Goal: Task Accomplishment & Management: Complete application form

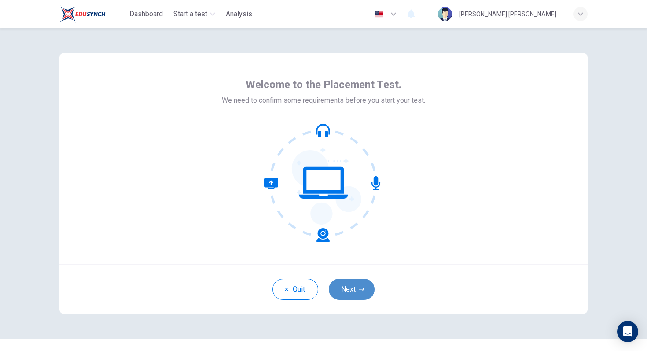
click at [348, 288] on button "Next" at bounding box center [352, 289] width 46 height 21
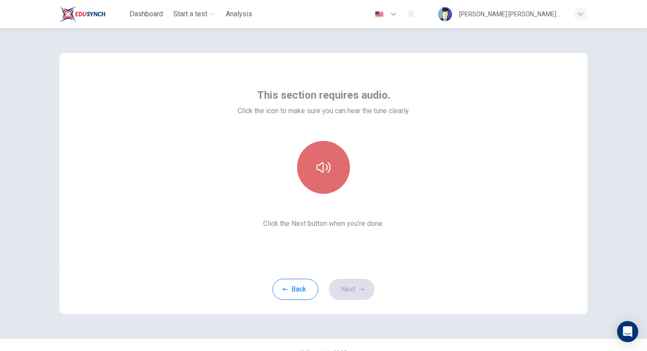
click at [318, 177] on button "button" at bounding box center [323, 167] width 53 height 53
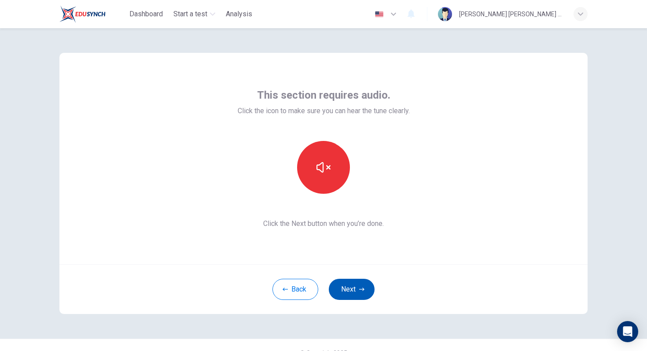
click at [357, 294] on button "Next" at bounding box center [352, 289] width 46 height 21
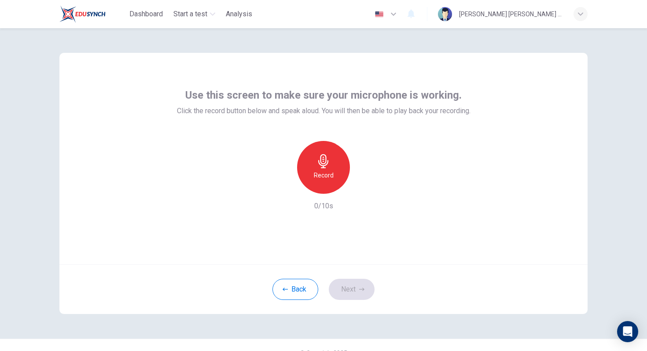
click at [346, 290] on div "Back Next" at bounding box center [323, 289] width 529 height 50
click at [329, 189] on div "Record" at bounding box center [323, 167] width 53 height 53
click at [329, 189] on div "Stop" at bounding box center [323, 167] width 53 height 53
click at [356, 287] on button "Next" at bounding box center [352, 289] width 46 height 21
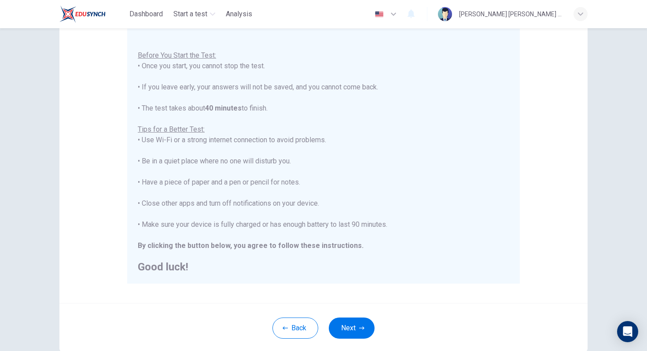
scroll to position [87, 0]
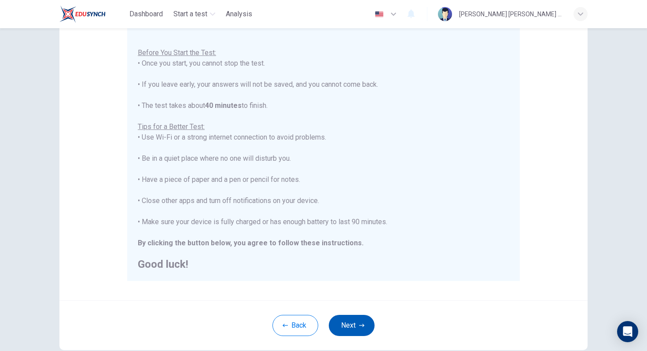
click at [349, 329] on button "Next" at bounding box center [352, 325] width 46 height 21
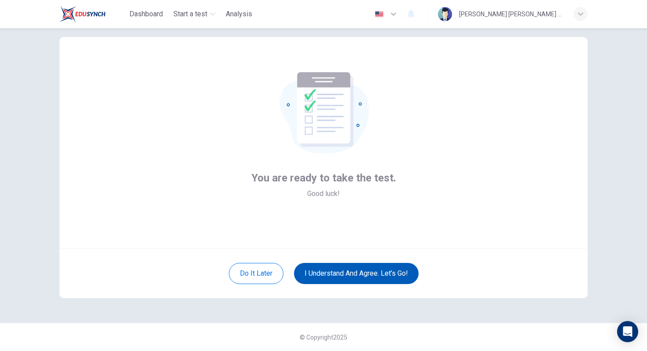
scroll to position [16, 0]
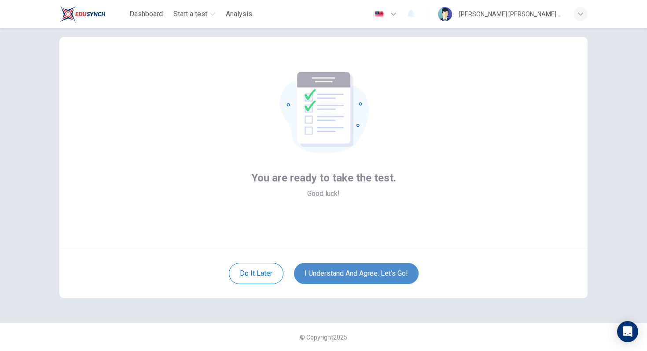
click at [339, 283] on button "I understand and agree. Let’s go!" at bounding box center [356, 273] width 125 height 21
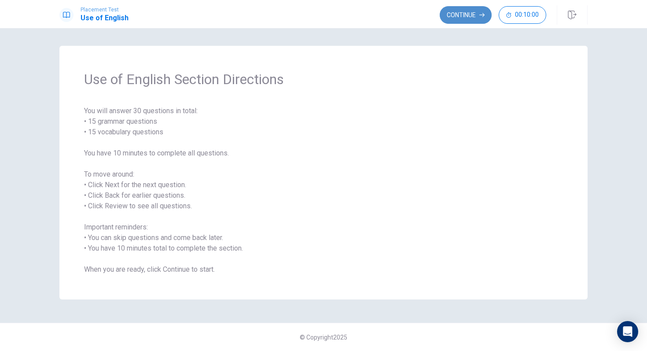
click at [466, 14] on button "Continue" at bounding box center [466, 15] width 52 height 18
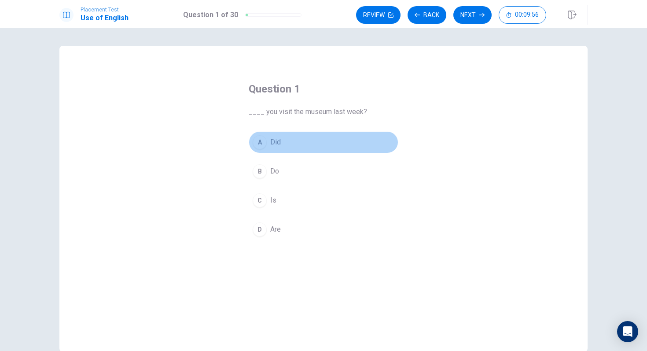
click at [264, 138] on div "A" at bounding box center [260, 142] width 14 height 14
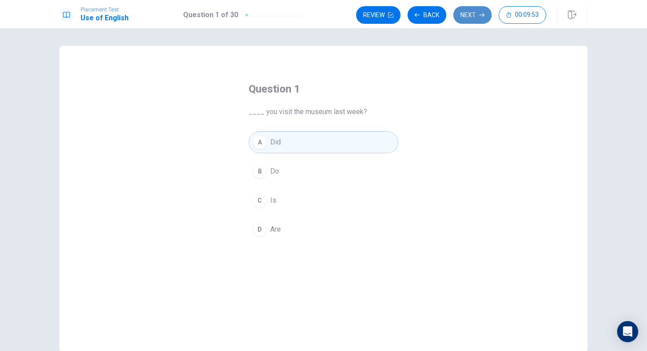
click at [469, 15] on button "Next" at bounding box center [473, 15] width 38 height 18
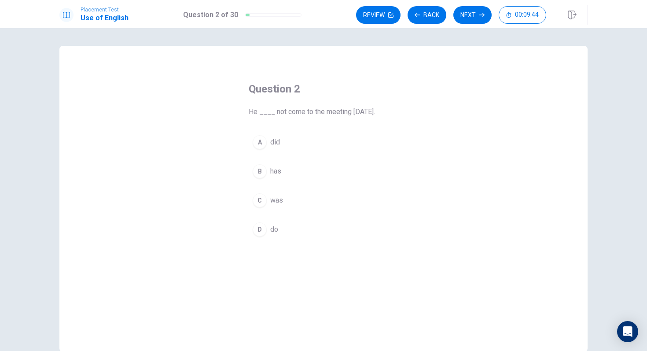
click at [288, 142] on button "A did" at bounding box center [324, 142] width 150 height 22
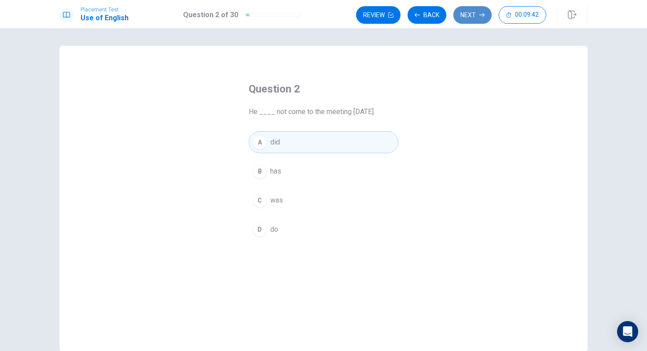
click at [465, 17] on button "Next" at bounding box center [473, 15] width 38 height 18
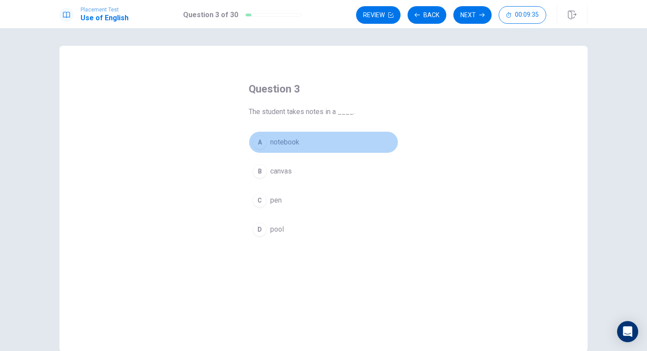
click at [298, 142] on span "notebook" at bounding box center [284, 142] width 29 height 11
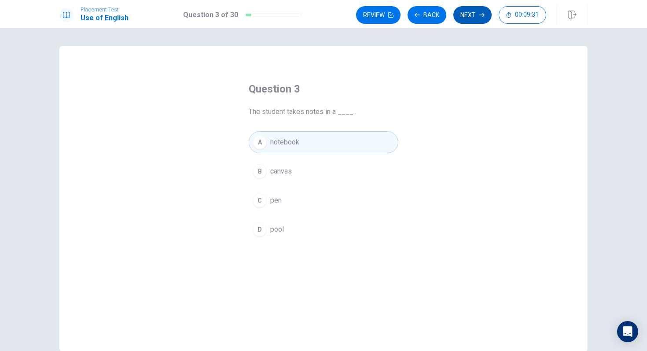
click at [460, 18] on button "Next" at bounding box center [473, 15] width 38 height 18
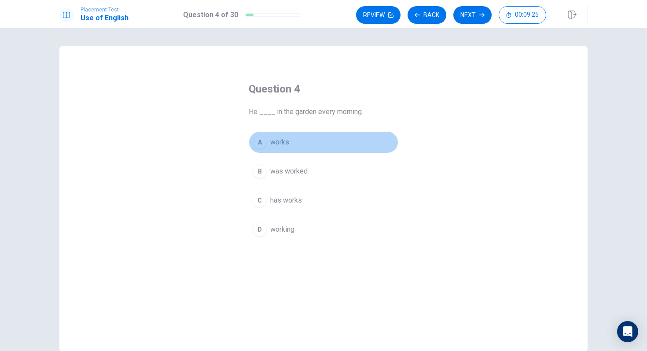
click at [333, 138] on button "A works" at bounding box center [324, 142] width 150 height 22
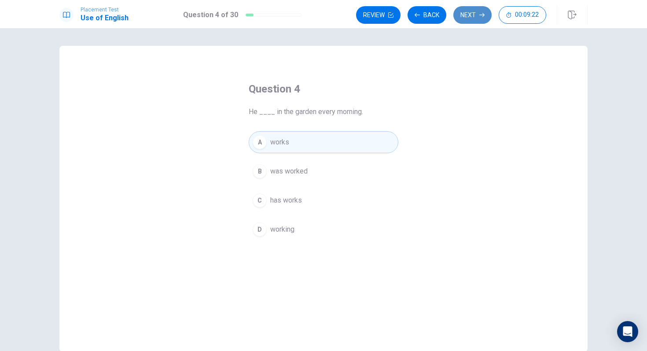
click at [471, 12] on button "Next" at bounding box center [473, 15] width 38 height 18
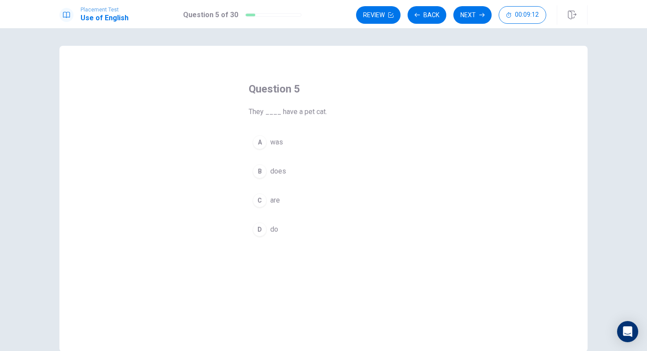
click at [272, 229] on span "do" at bounding box center [274, 229] width 8 height 11
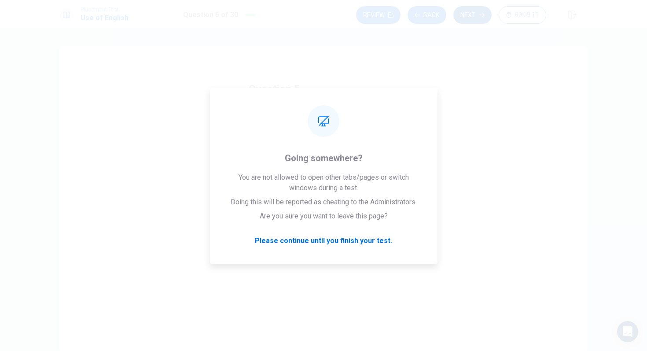
click at [465, 8] on button "Next" at bounding box center [473, 15] width 38 height 18
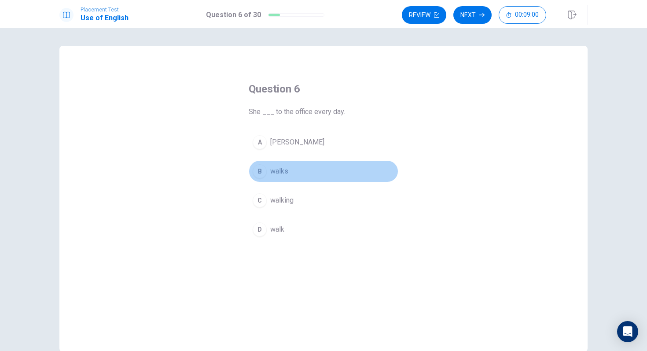
click at [310, 170] on button "B walks" at bounding box center [324, 171] width 150 height 22
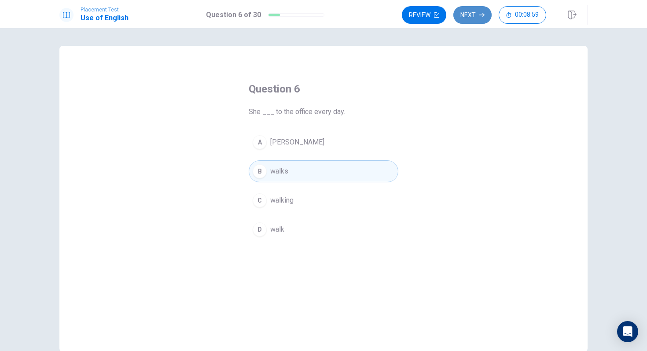
click at [467, 12] on button "Next" at bounding box center [473, 15] width 38 height 18
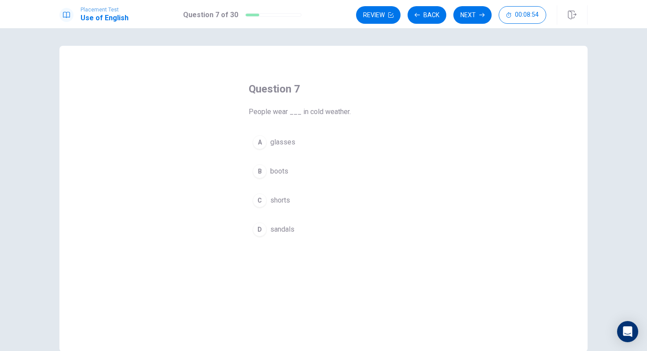
click at [295, 171] on button "B boots" at bounding box center [324, 171] width 150 height 22
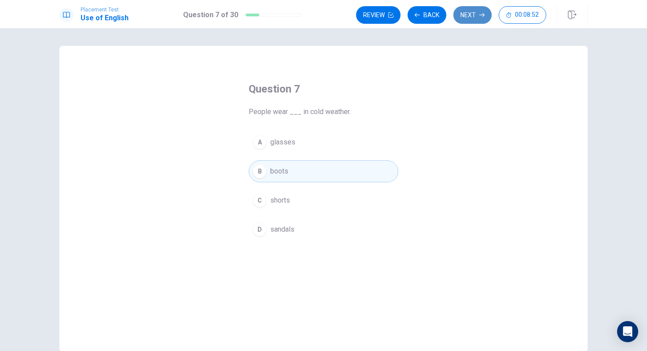
click at [476, 12] on button "Next" at bounding box center [473, 15] width 38 height 18
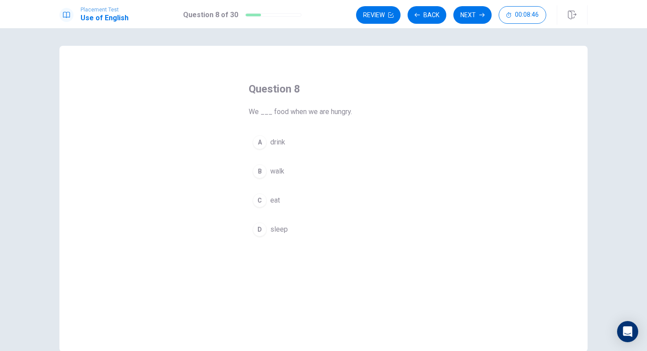
click at [292, 201] on button "C eat" at bounding box center [324, 200] width 150 height 22
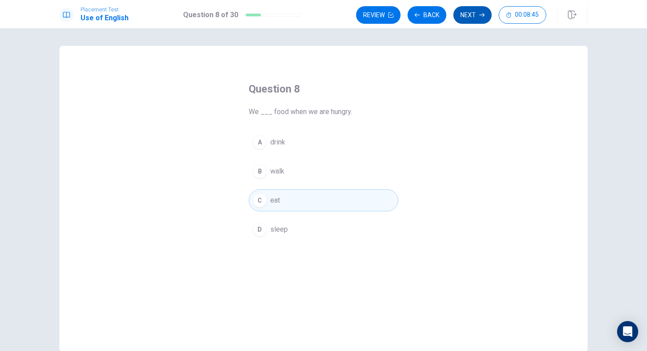
click at [467, 10] on button "Next" at bounding box center [473, 15] width 38 height 18
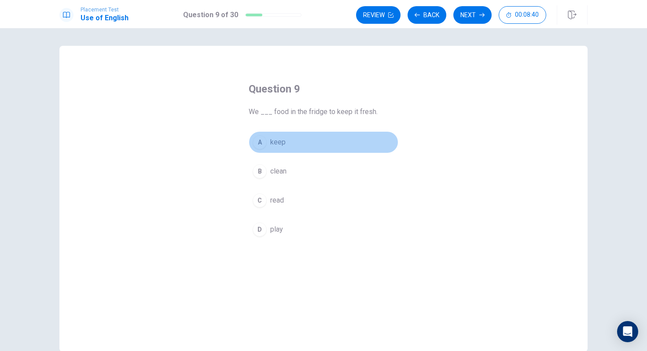
click at [299, 137] on button "A keep" at bounding box center [324, 142] width 150 height 22
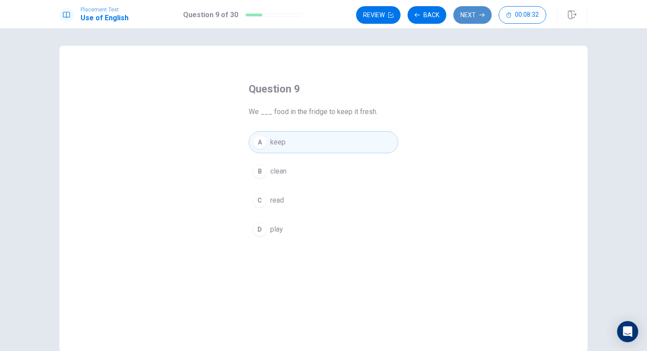
click at [468, 13] on button "Next" at bounding box center [473, 15] width 38 height 18
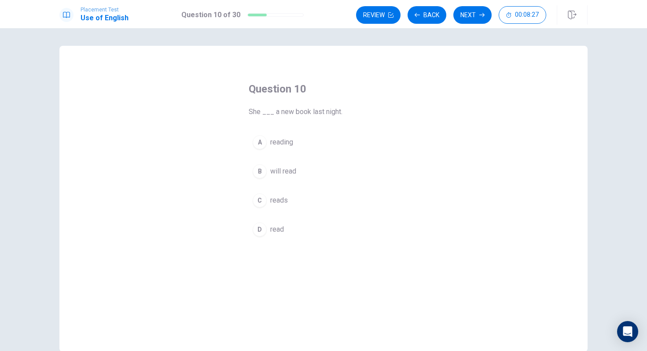
click at [293, 242] on div "Question 10 She ___ a new book last night. A reading B will read C reads D read" at bounding box center [323, 161] width 185 height 187
click at [292, 233] on button "D read" at bounding box center [324, 229] width 150 height 22
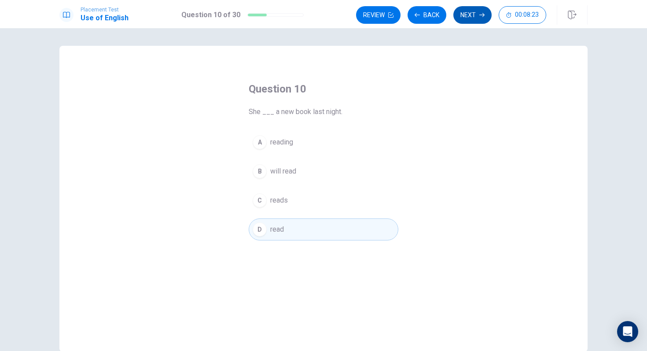
click at [469, 9] on button "Next" at bounding box center [473, 15] width 38 height 18
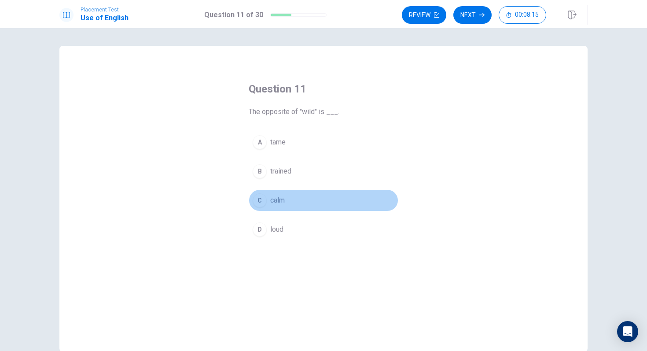
click at [290, 196] on button "C calm" at bounding box center [324, 200] width 150 height 22
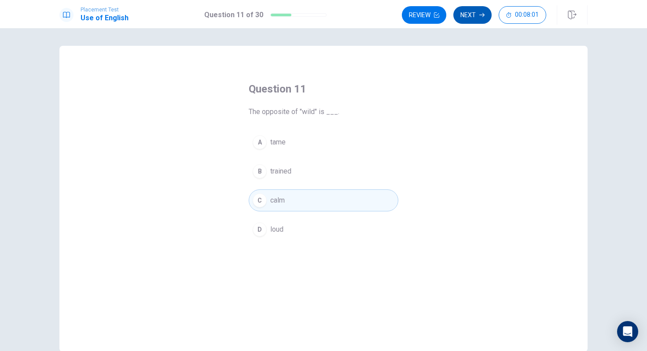
click at [473, 16] on button "Next" at bounding box center [473, 15] width 38 height 18
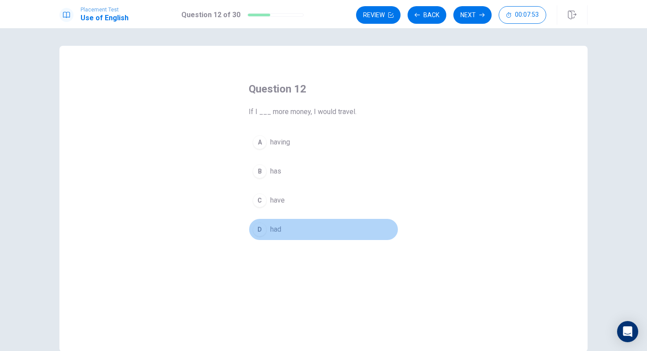
click at [294, 224] on button "D had" at bounding box center [324, 229] width 150 height 22
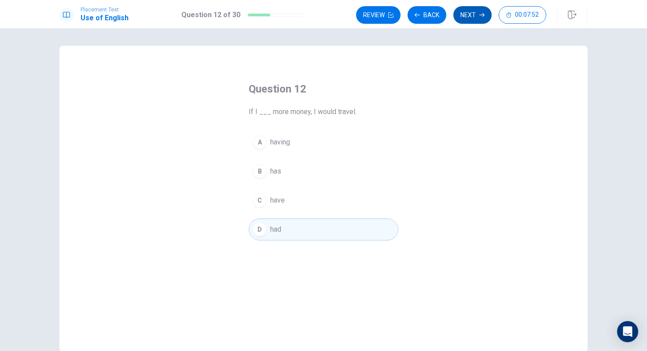
click at [462, 11] on button "Next" at bounding box center [473, 15] width 38 height 18
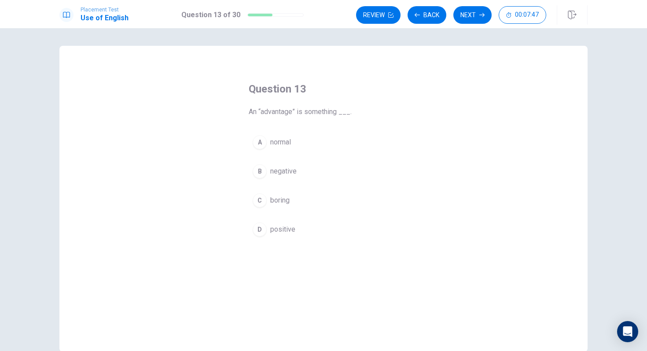
click at [289, 231] on span "positive" at bounding box center [282, 229] width 25 height 11
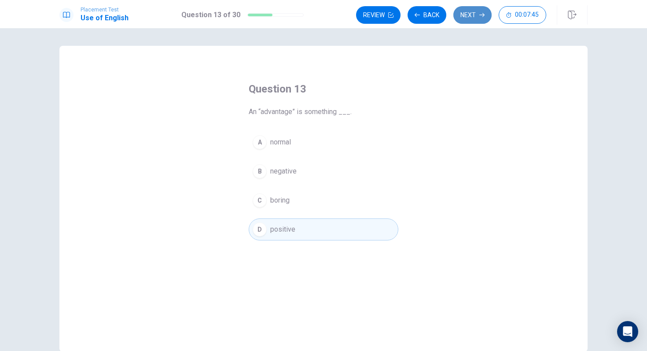
click at [472, 16] on button "Next" at bounding box center [473, 15] width 38 height 18
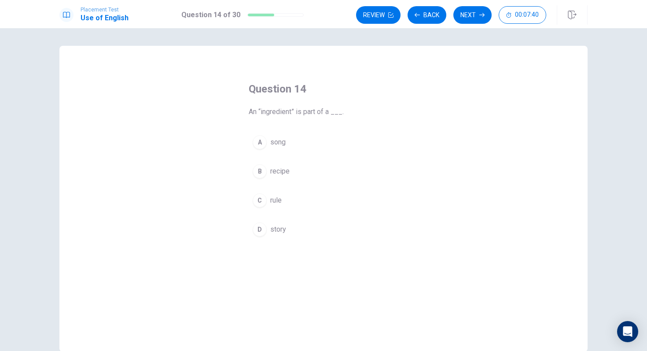
click at [294, 173] on button "B recipe" at bounding box center [324, 171] width 150 height 22
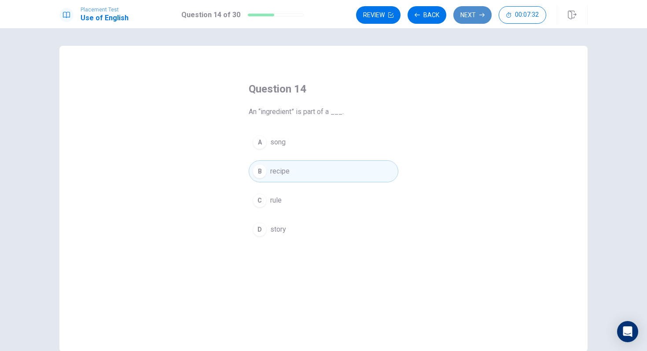
click at [467, 11] on button "Next" at bounding box center [473, 15] width 38 height 18
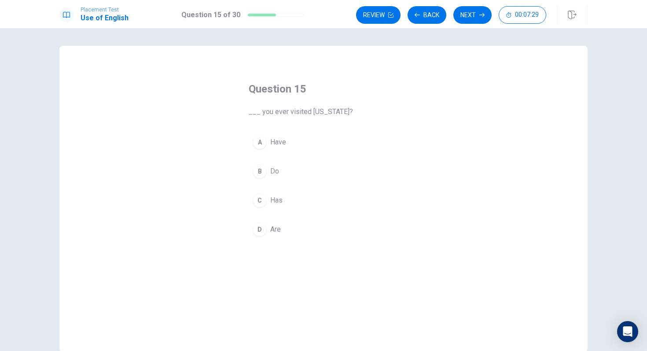
click at [292, 151] on button "A Have" at bounding box center [324, 142] width 150 height 22
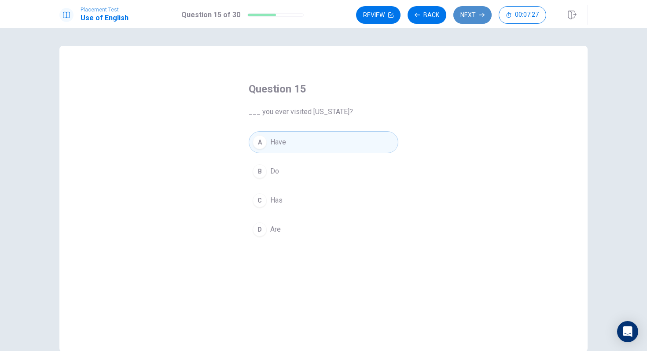
click at [476, 12] on button "Next" at bounding box center [473, 15] width 38 height 18
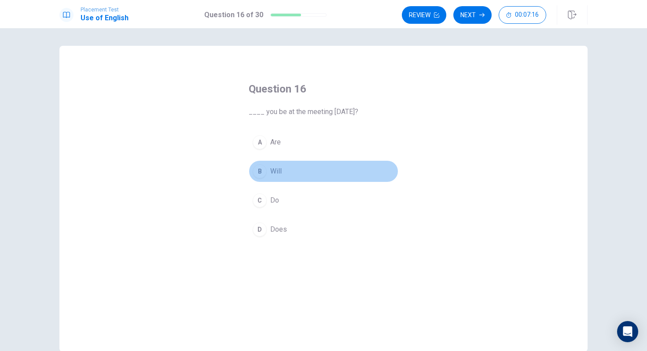
click at [294, 174] on button "B Will" at bounding box center [324, 171] width 150 height 22
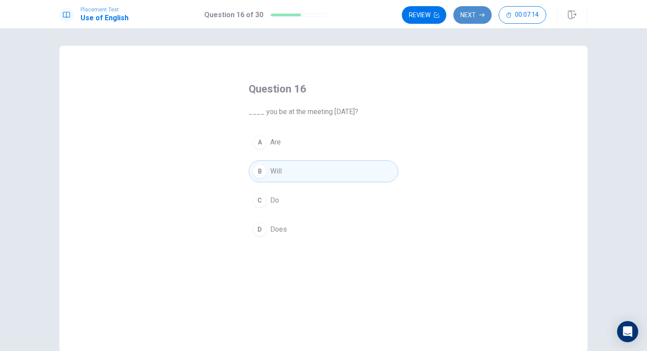
click at [476, 17] on button "Next" at bounding box center [473, 15] width 38 height 18
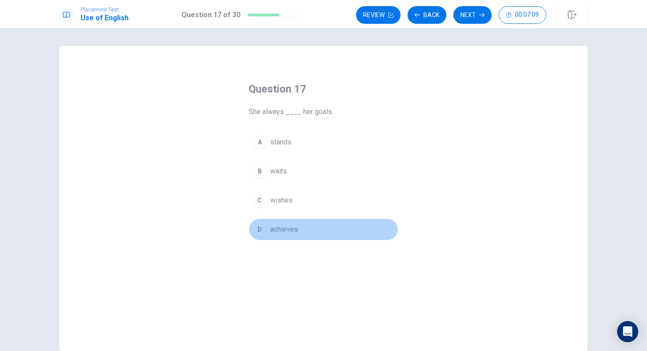
click at [288, 230] on span "achieves" at bounding box center [284, 229] width 28 height 11
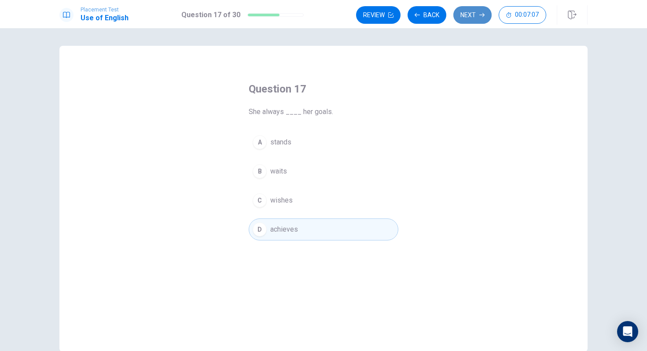
click at [461, 18] on button "Next" at bounding box center [473, 15] width 38 height 18
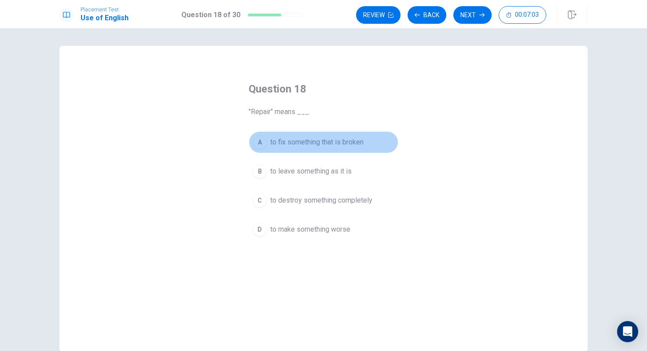
click at [336, 146] on span "to fix something that is broken" at bounding box center [316, 142] width 93 height 11
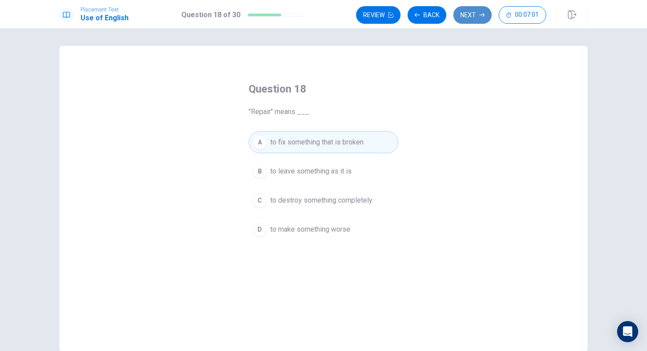
click at [471, 17] on button "Next" at bounding box center [473, 15] width 38 height 18
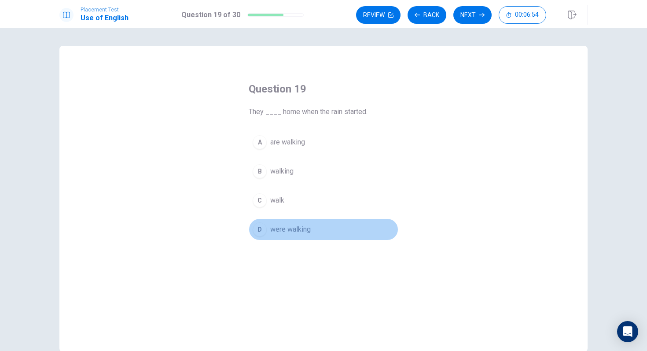
click at [296, 229] on span "were walking" at bounding box center [290, 229] width 41 height 11
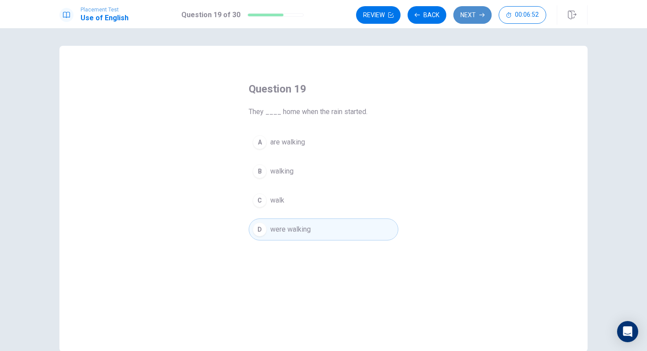
click at [473, 23] on button "Next" at bounding box center [473, 15] width 38 height 18
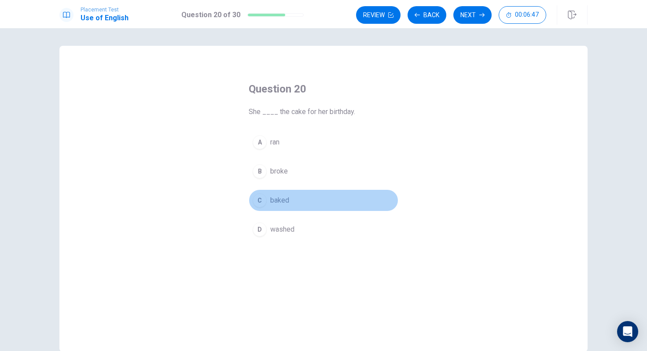
click at [294, 195] on button "C baked" at bounding box center [324, 200] width 150 height 22
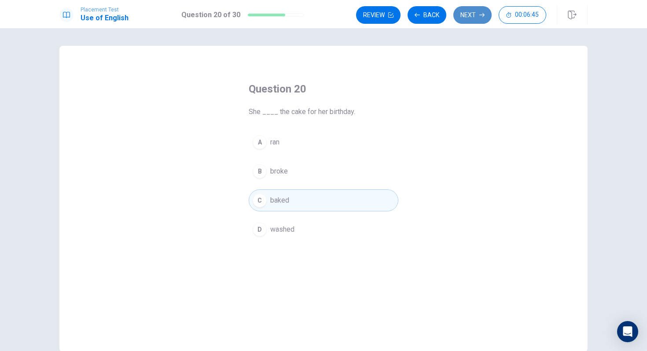
click at [479, 9] on button "Next" at bounding box center [473, 15] width 38 height 18
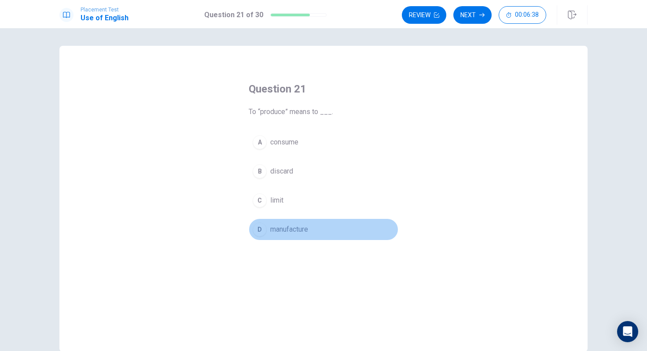
click at [308, 231] on span "manufacture" at bounding box center [289, 229] width 38 height 11
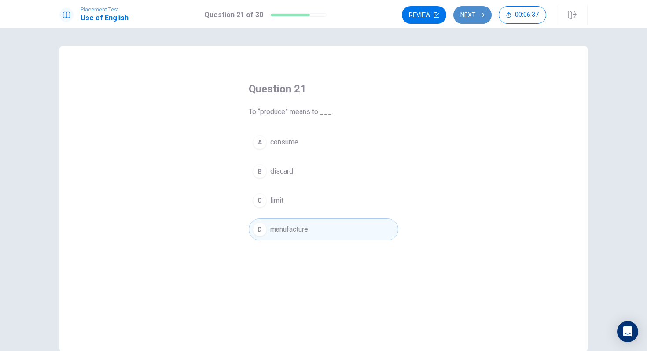
click at [467, 21] on button "Next" at bounding box center [473, 15] width 38 height 18
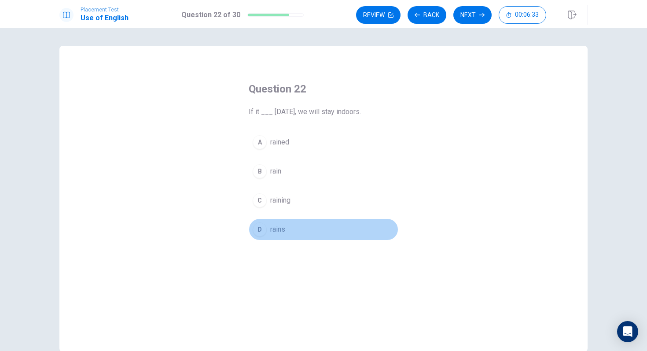
click at [282, 234] on span "rains" at bounding box center [277, 229] width 15 height 11
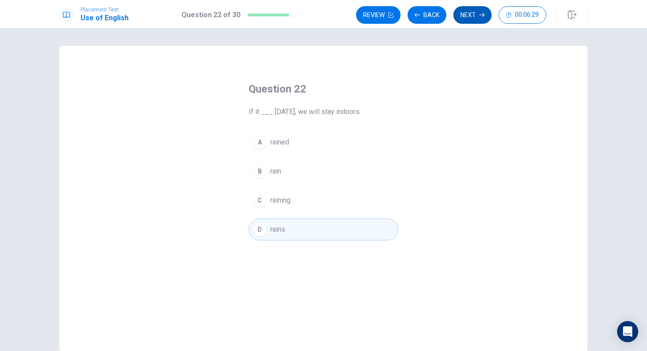
click at [472, 21] on button "Next" at bounding box center [473, 15] width 38 height 18
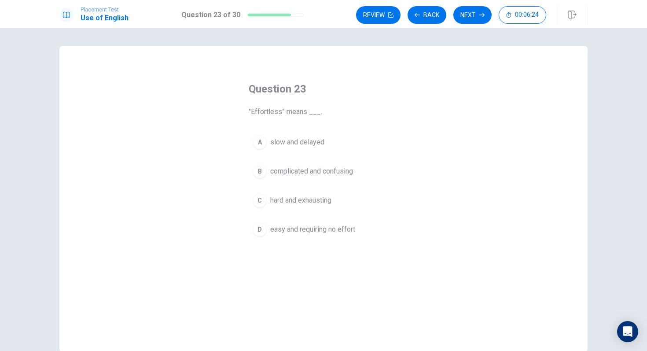
click at [325, 224] on span "easy and requiring no effort" at bounding box center [312, 229] width 85 height 11
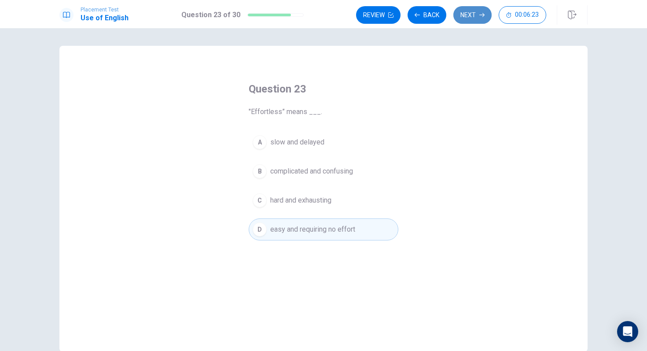
click at [475, 13] on button "Next" at bounding box center [473, 15] width 38 height 18
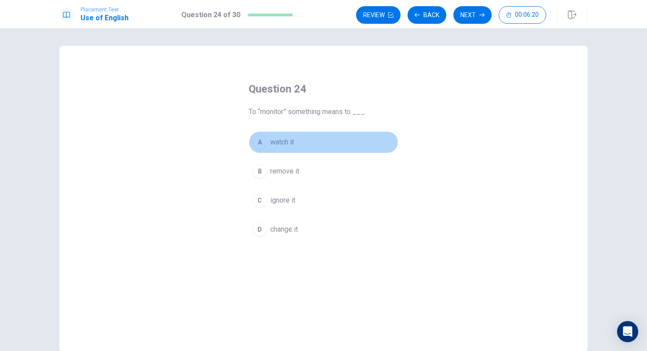
click at [331, 152] on button "A watch it" at bounding box center [324, 142] width 150 height 22
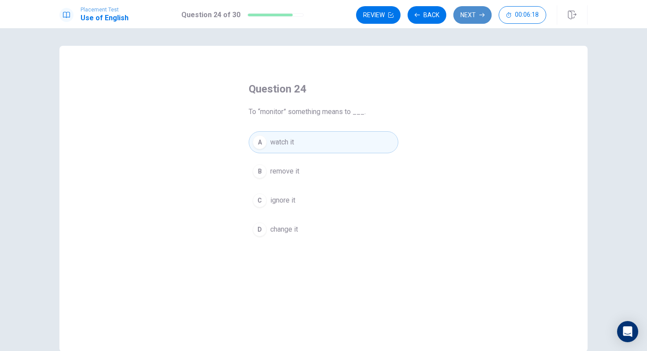
click at [476, 8] on button "Next" at bounding box center [473, 15] width 38 height 18
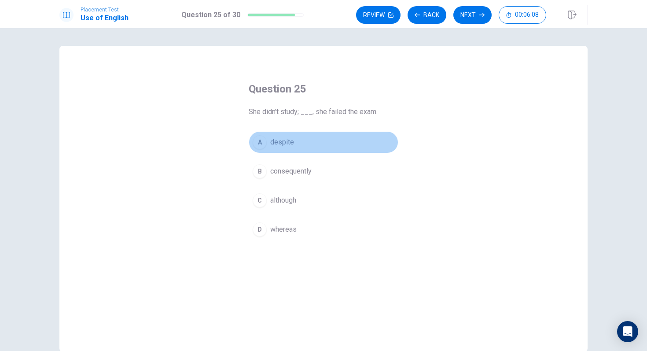
click at [342, 149] on button "A despite" at bounding box center [324, 142] width 150 height 22
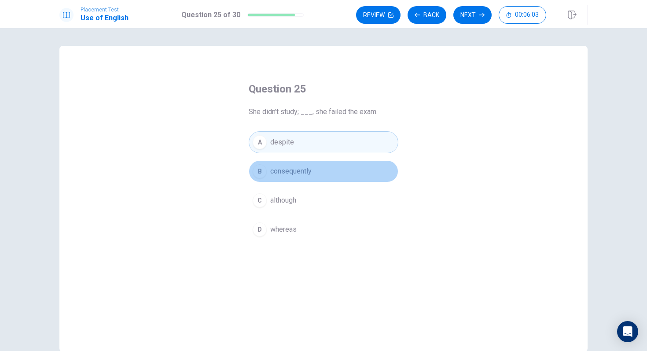
click at [330, 174] on button "B consequently" at bounding box center [324, 171] width 150 height 22
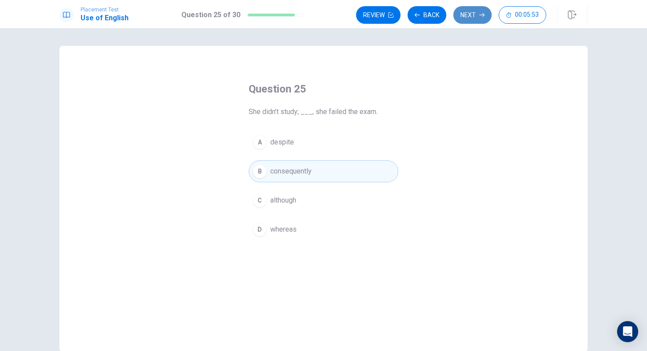
click at [470, 15] on button "Next" at bounding box center [473, 15] width 38 height 18
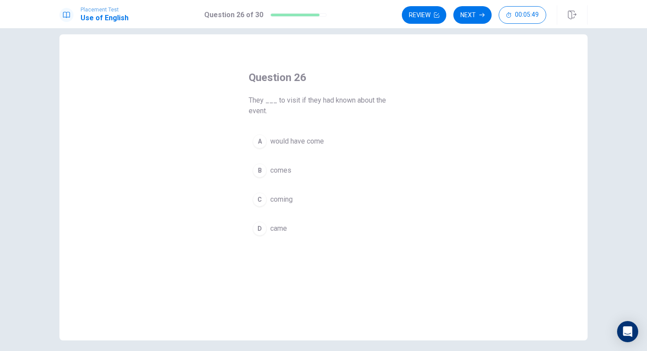
scroll to position [16, 0]
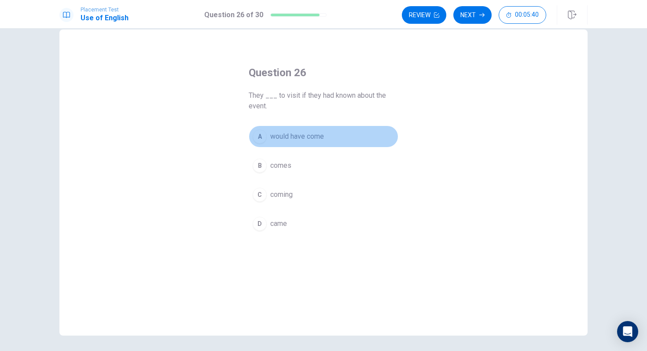
click at [323, 140] on span "would have come" at bounding box center [297, 136] width 54 height 11
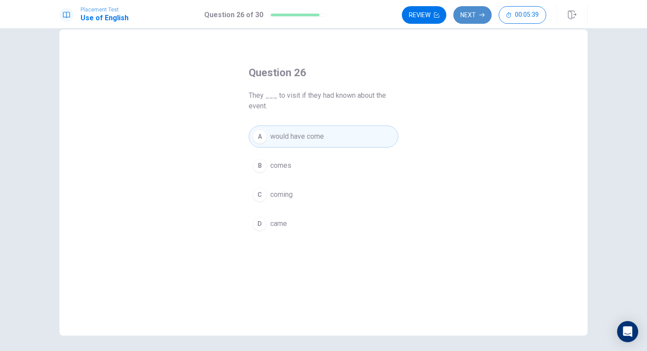
click at [471, 20] on button "Next" at bounding box center [473, 15] width 38 height 18
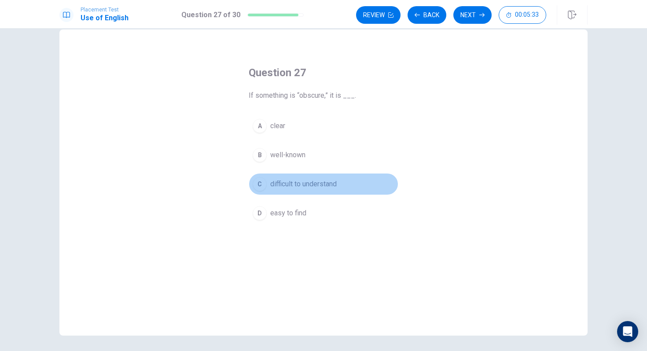
click at [317, 188] on span "difficult to understand" at bounding box center [303, 184] width 67 height 11
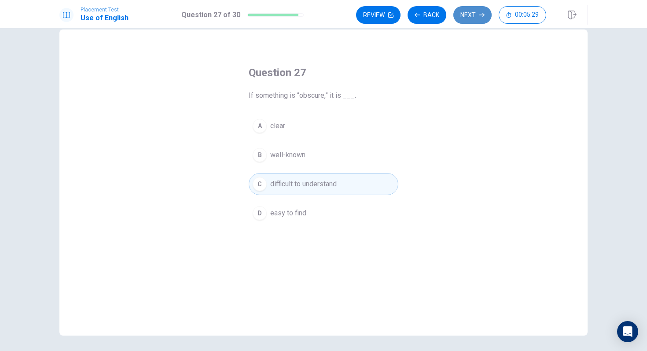
click at [472, 13] on button "Next" at bounding box center [473, 15] width 38 height 18
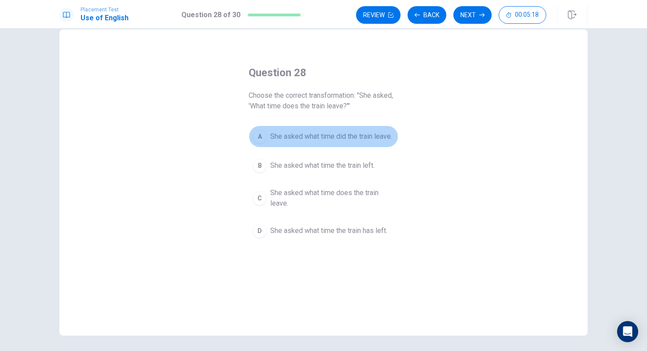
click at [349, 137] on span "She asked what time did the train leave." at bounding box center [331, 136] width 122 height 11
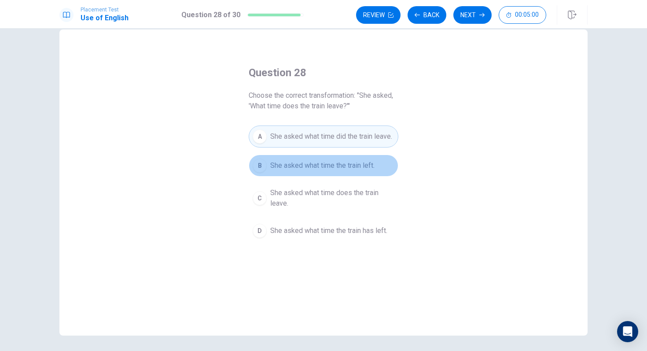
click at [329, 174] on button "B She asked what time the train left." at bounding box center [324, 166] width 150 height 22
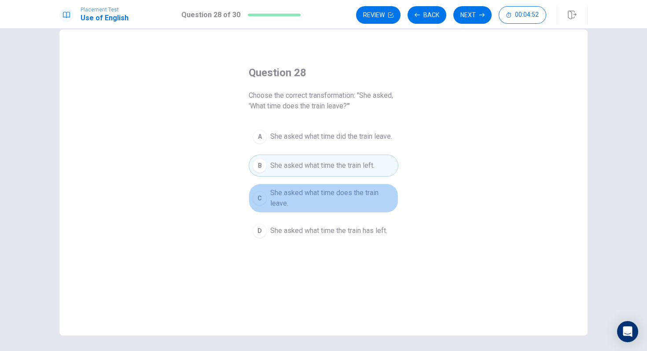
click at [319, 203] on span "She asked what time does the train leave." at bounding box center [332, 198] width 124 height 21
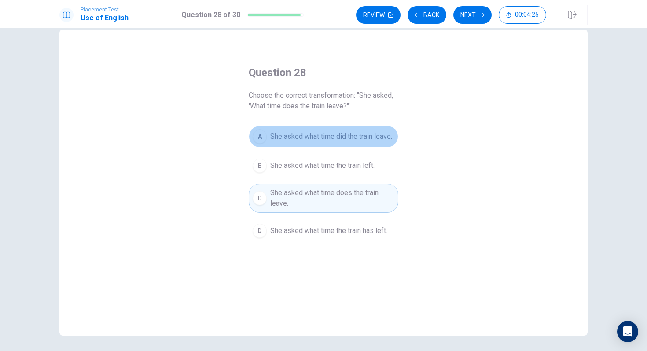
click at [387, 142] on button "A She asked what time did the train leave." at bounding box center [324, 137] width 150 height 22
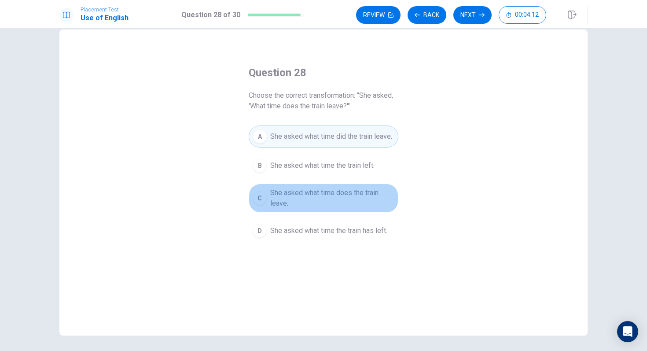
click at [359, 196] on span "She asked what time does the train leave." at bounding box center [332, 198] width 124 height 21
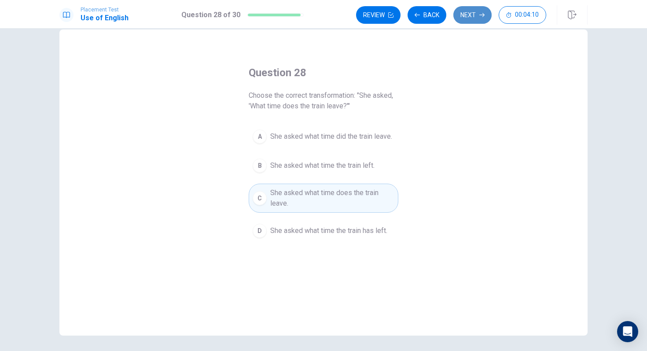
click at [470, 16] on button "Next" at bounding box center [473, 15] width 38 height 18
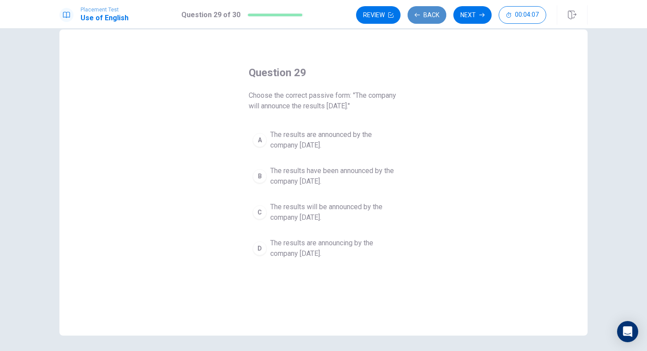
click at [425, 16] on button "Back" at bounding box center [427, 15] width 39 height 18
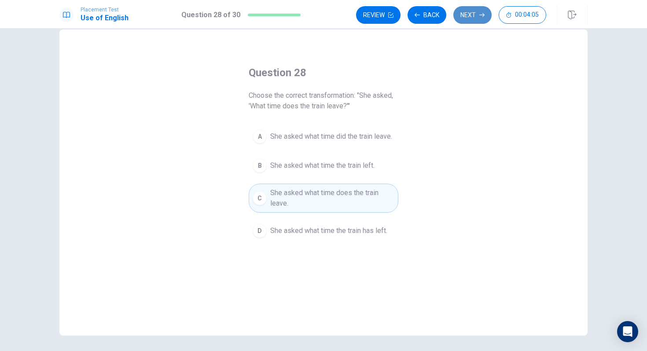
click at [475, 10] on button "Next" at bounding box center [473, 15] width 38 height 18
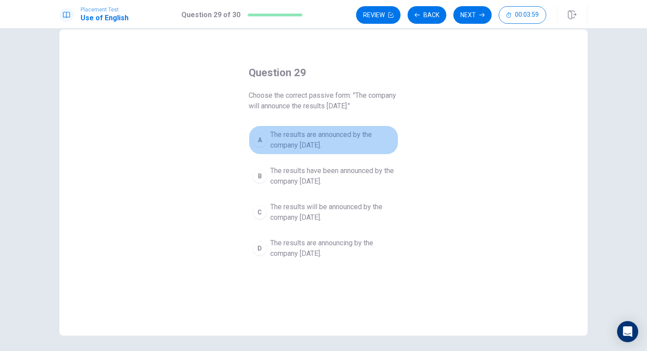
click at [340, 135] on span "The results are announced by the company [DATE]." at bounding box center [332, 139] width 124 height 21
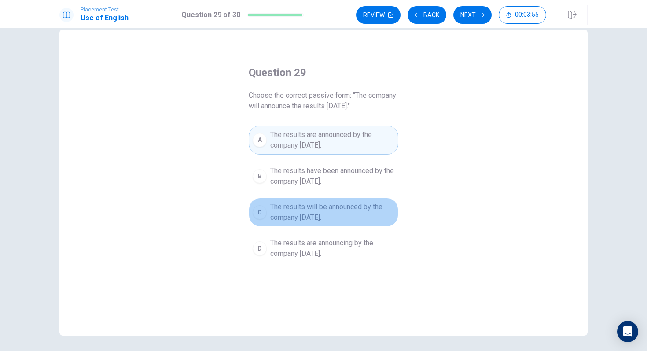
click at [327, 217] on span "The results will be announced by the company [DATE]." at bounding box center [332, 212] width 124 height 21
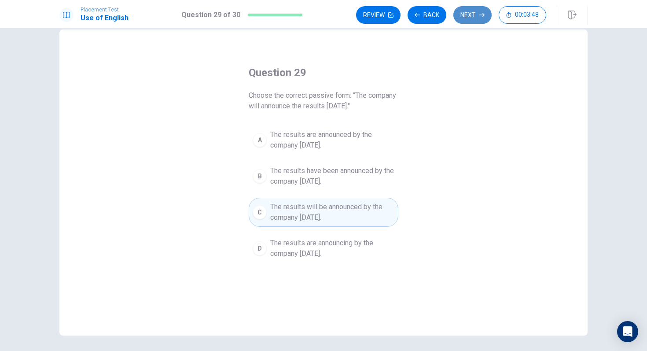
click at [472, 18] on button "Next" at bounding box center [473, 15] width 38 height 18
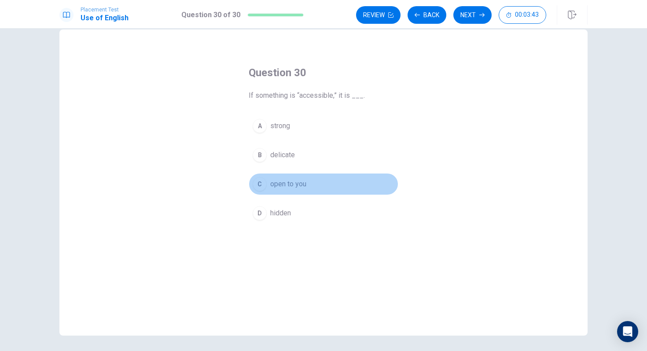
click at [307, 185] on button "C open to you" at bounding box center [324, 184] width 150 height 22
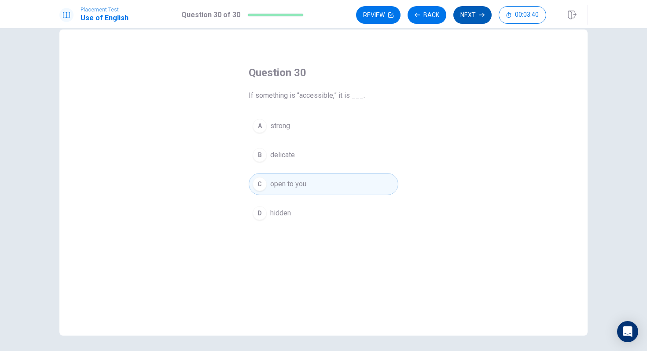
click at [481, 15] on icon "button" at bounding box center [482, 14] width 5 height 5
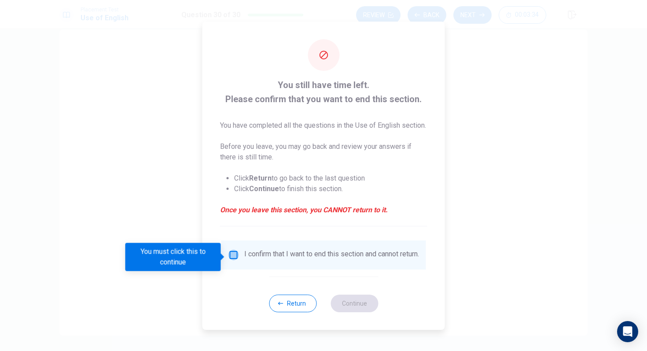
click at [233, 255] on input "You must click this to continue" at bounding box center [234, 255] width 11 height 11
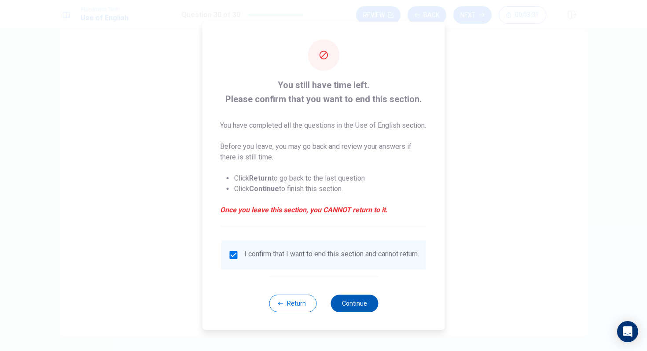
click at [363, 312] on button "Continue" at bounding box center [355, 304] width 48 height 18
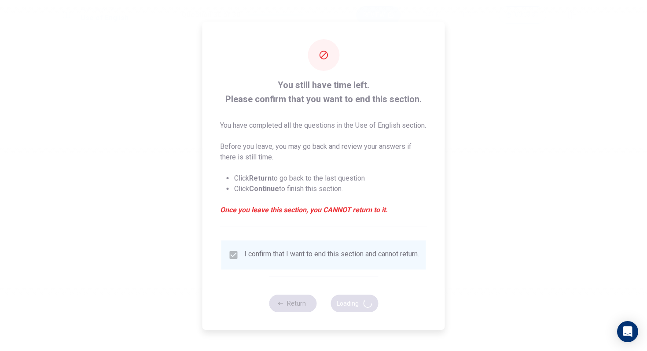
scroll to position [0, 0]
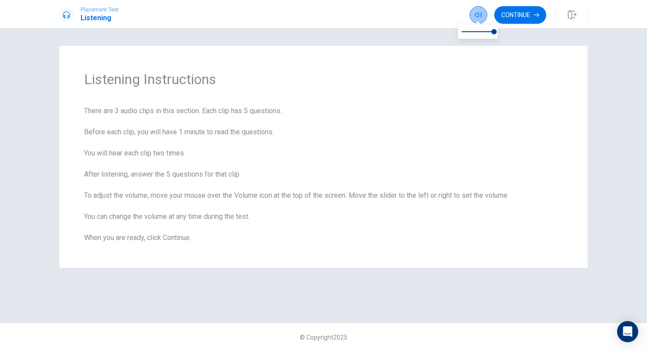
click at [483, 14] on button "button" at bounding box center [479, 15] width 18 height 18
click at [509, 16] on button "Continue" at bounding box center [521, 15] width 52 height 18
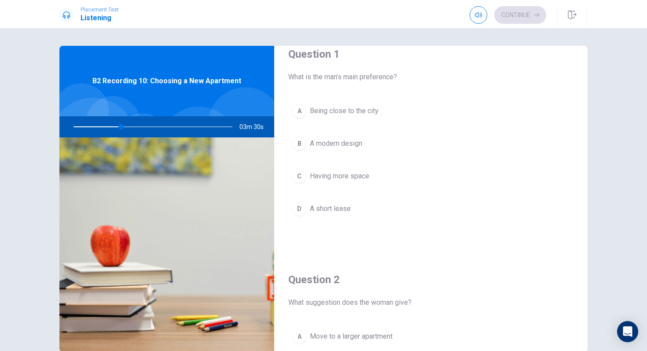
scroll to position [20, 0]
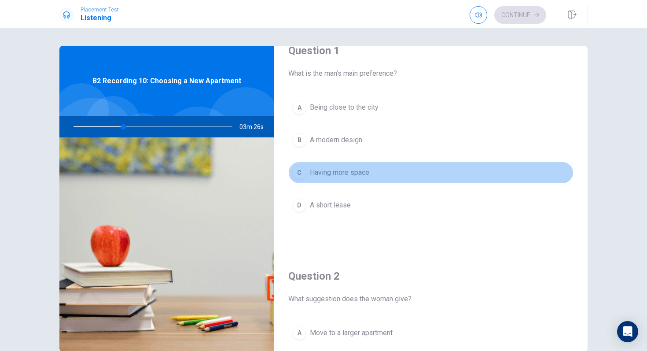
click at [364, 176] on span "Having more space" at bounding box center [339, 172] width 59 height 11
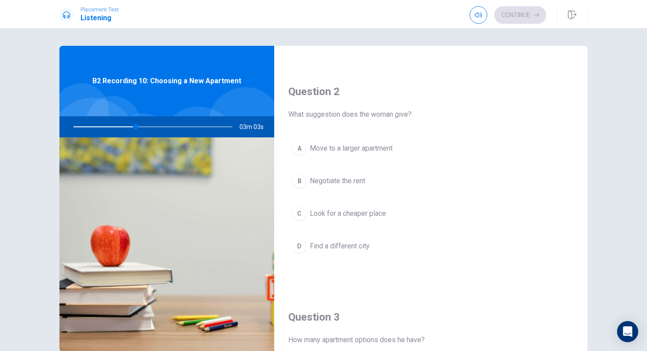
scroll to position [209, 0]
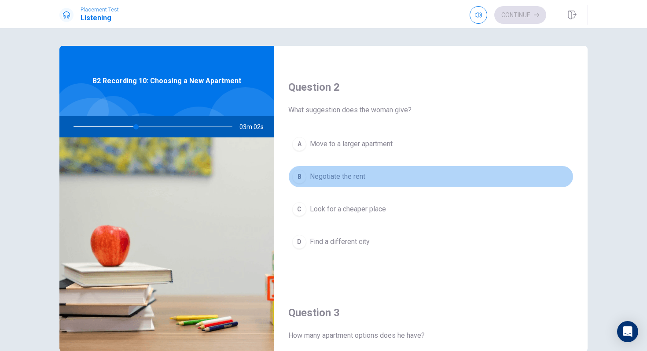
click at [360, 181] on span "Negotiate the rent" at bounding box center [337, 176] width 55 height 11
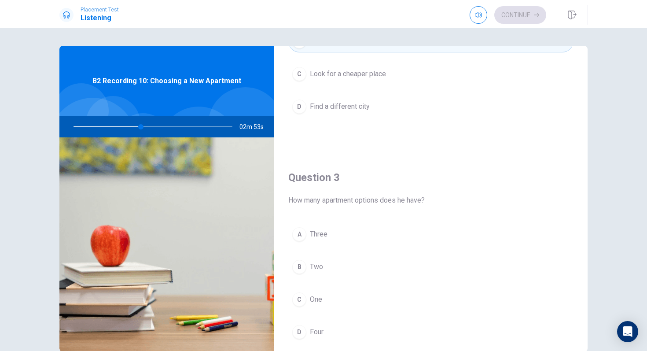
scroll to position [348, 0]
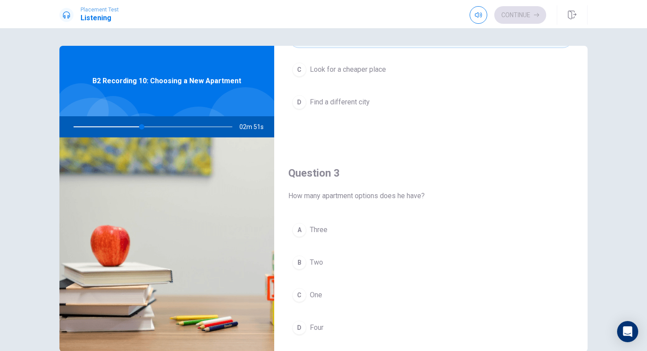
click at [347, 257] on button "B Two" at bounding box center [430, 262] width 285 height 22
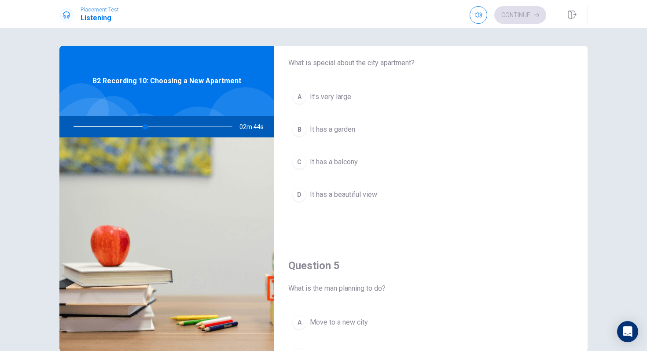
scroll to position [704, 0]
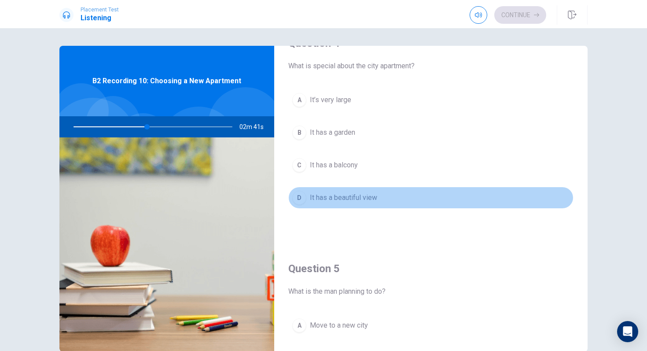
click at [344, 192] on span "It has a beautiful view" at bounding box center [343, 197] width 67 height 11
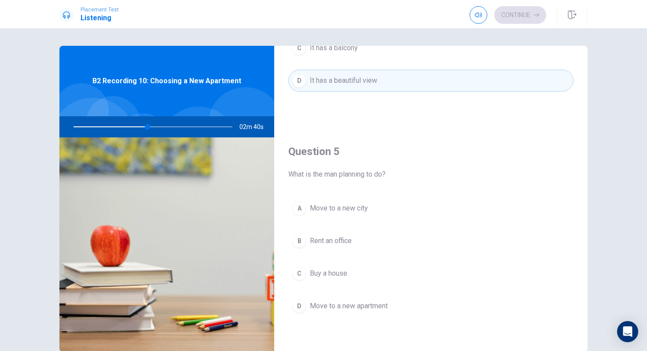
scroll to position [821, 0]
click at [338, 306] on span "Move to a new apartment" at bounding box center [349, 305] width 78 height 11
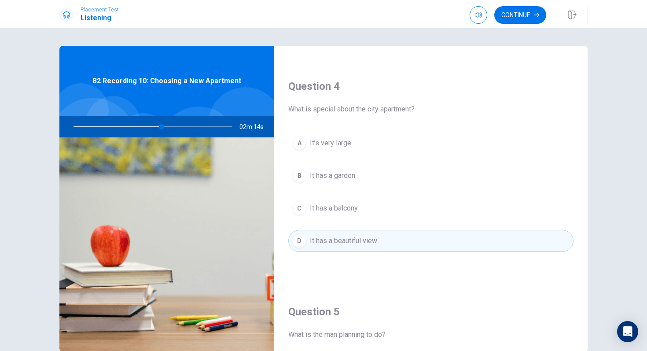
scroll to position [660, 0]
drag, startPoint x: 166, startPoint y: 126, endPoint x: 185, endPoint y: 127, distance: 19.0
click at [185, 127] on div at bounding box center [151, 126] width 177 height 21
click at [518, 11] on button "Continue" at bounding box center [521, 15] width 52 height 18
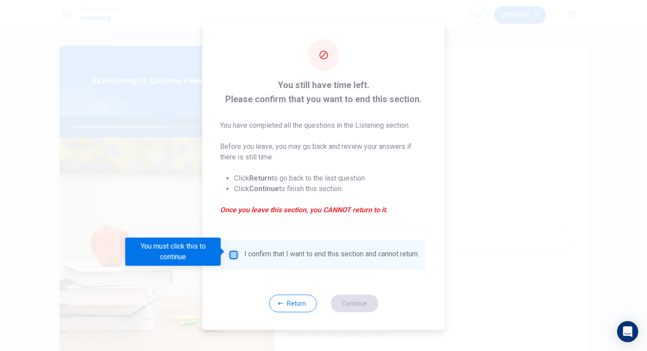
click at [235, 253] on input "You must click this to continue" at bounding box center [234, 255] width 11 height 11
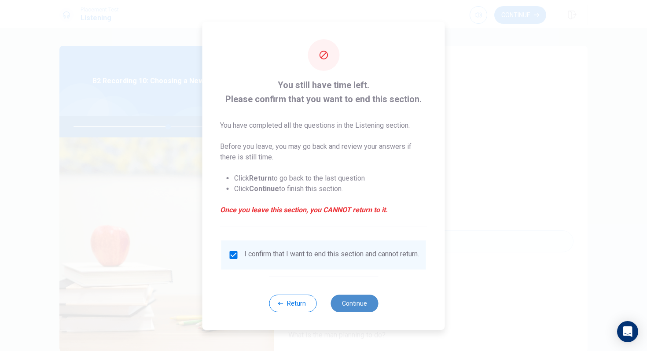
click at [347, 304] on button "Continue" at bounding box center [355, 304] width 48 height 18
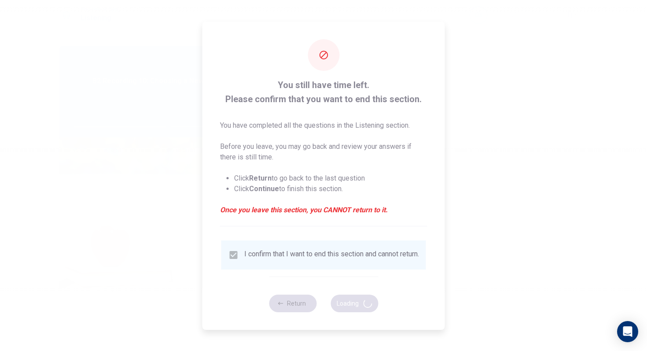
type input "60"
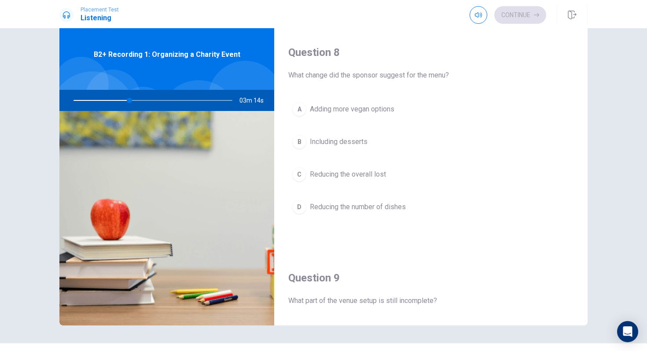
scroll to position [441, 0]
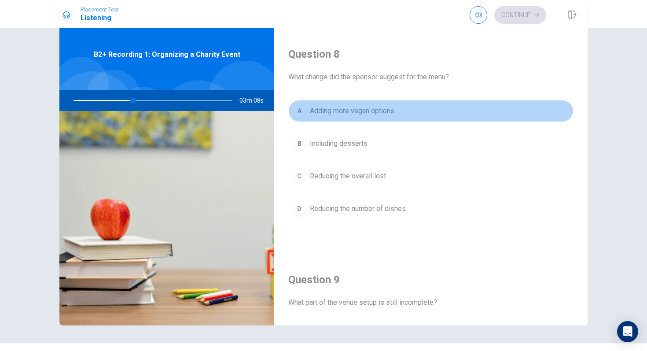
click at [378, 109] on span "Adding more vegan options" at bounding box center [352, 111] width 85 height 11
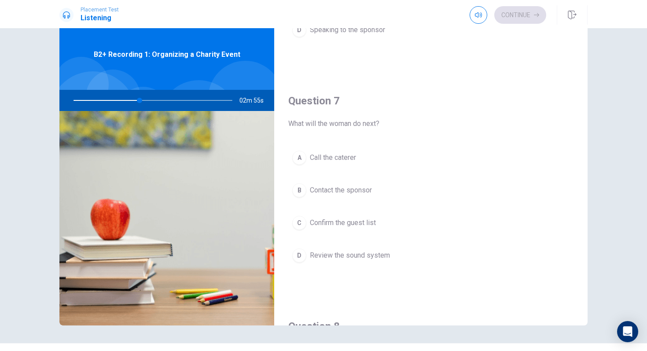
scroll to position [0, 0]
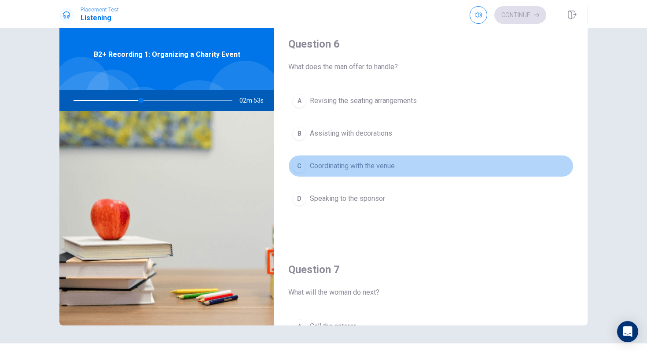
click at [372, 167] on span "Coordinating with the venue" at bounding box center [352, 166] width 85 height 11
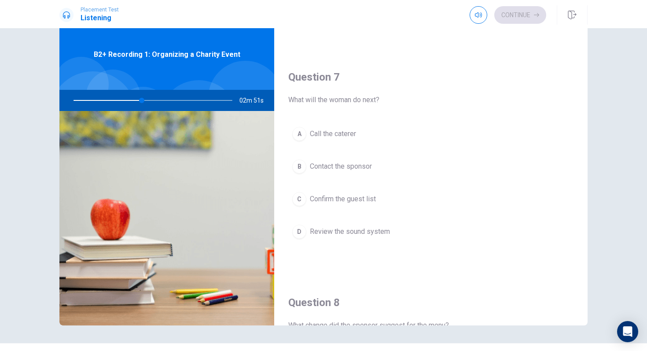
scroll to position [194, 0]
click at [373, 136] on button "A Call the caterer" at bounding box center [430, 132] width 285 height 22
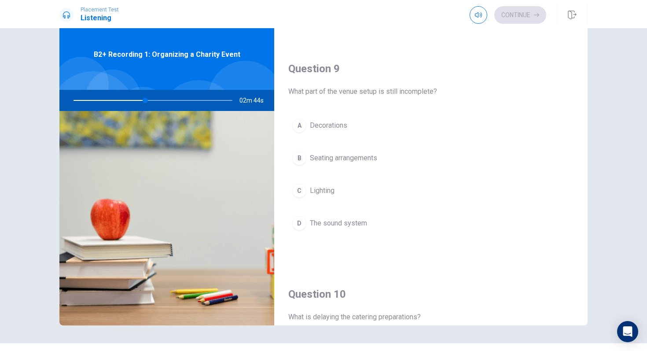
scroll to position [653, 0]
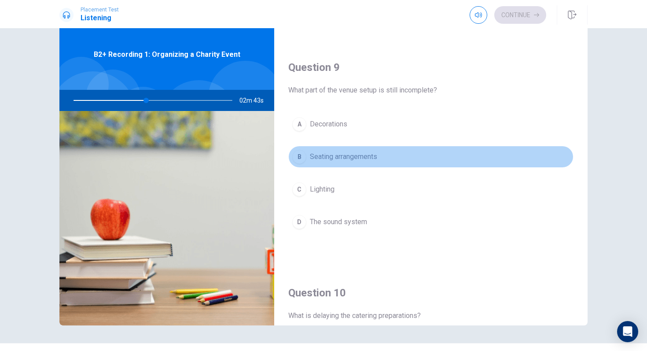
click at [377, 154] on span "Seating arrangements" at bounding box center [343, 157] width 67 height 11
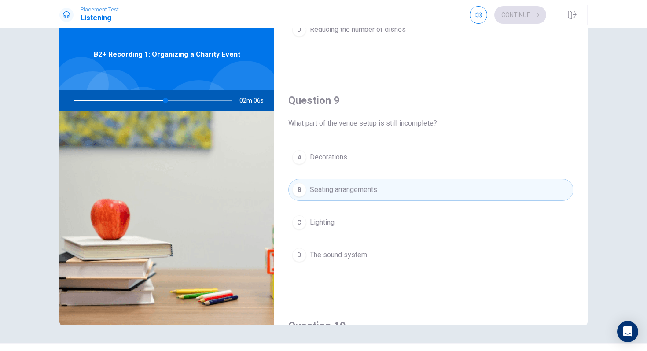
scroll to position [611, 0]
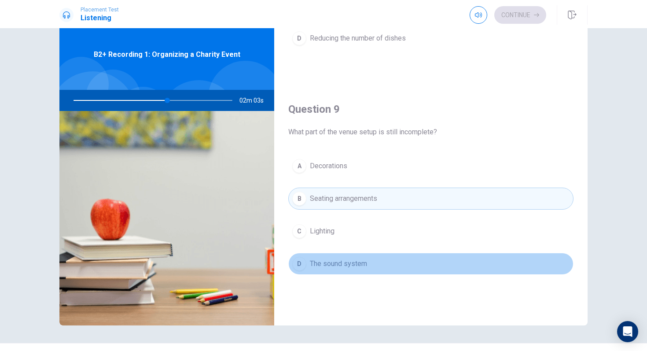
click at [373, 262] on button "D The sound system" at bounding box center [430, 264] width 285 height 22
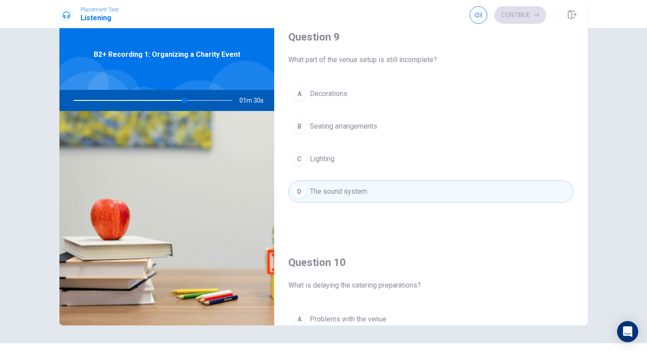
scroll to position [821, 0]
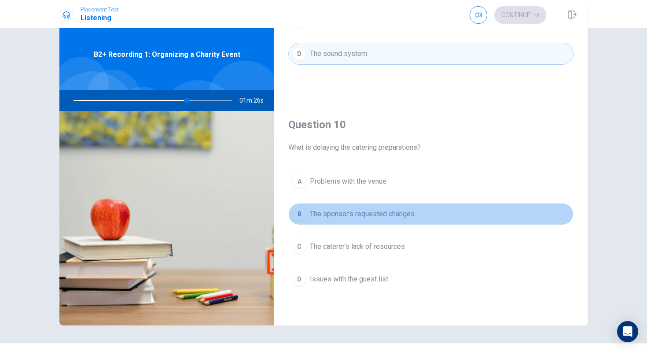
click at [398, 219] on span "The sponsor’s requested changes" at bounding box center [362, 214] width 105 height 11
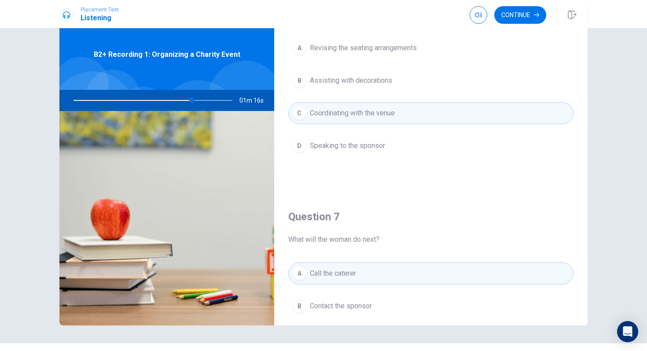
scroll to position [0, 0]
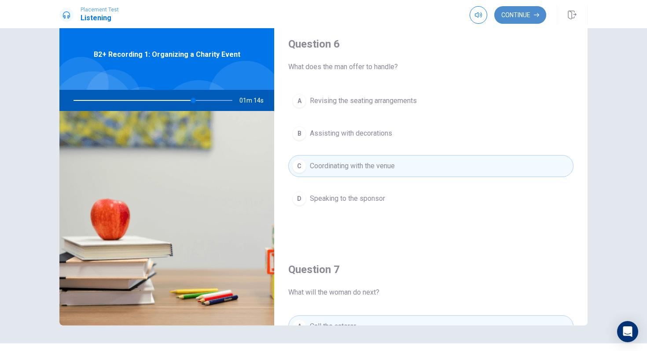
click at [510, 22] on button "Continue" at bounding box center [521, 15] width 52 height 18
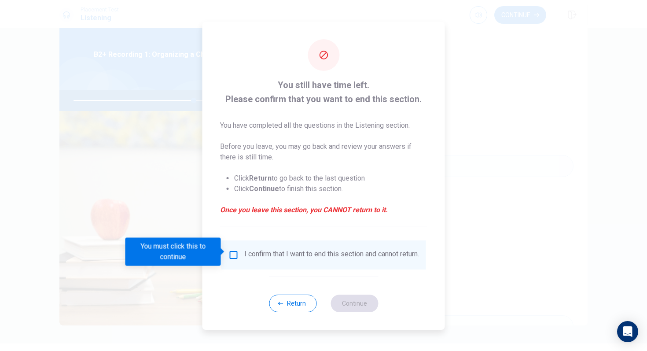
click at [230, 255] on input "You must click this to continue" at bounding box center [234, 255] width 11 height 11
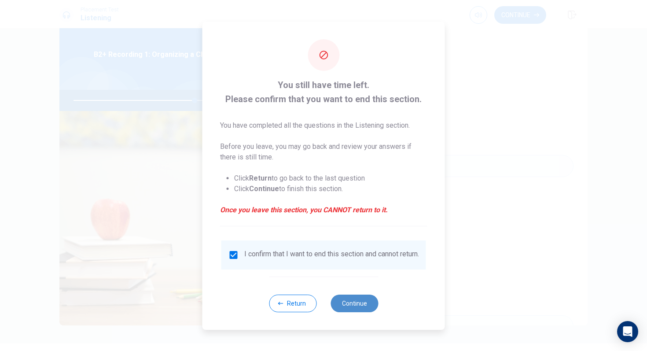
click at [351, 303] on button "Continue" at bounding box center [355, 304] width 48 height 18
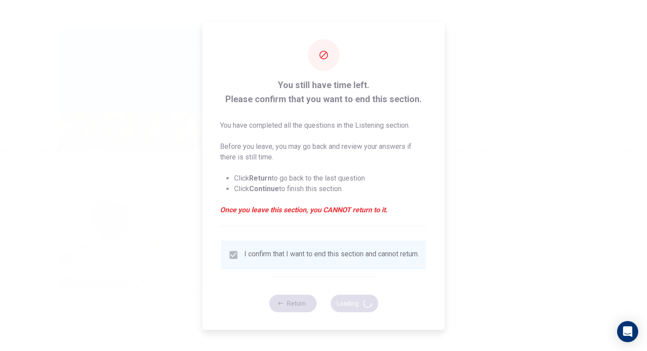
type input "77"
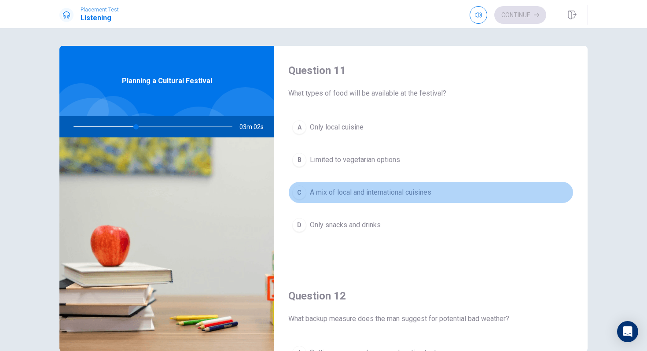
click at [367, 202] on button "C A mix of local and international cuisines" at bounding box center [430, 192] width 285 height 22
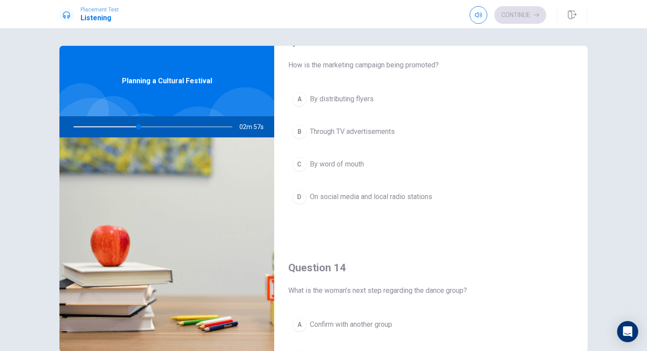
scroll to position [478, 0]
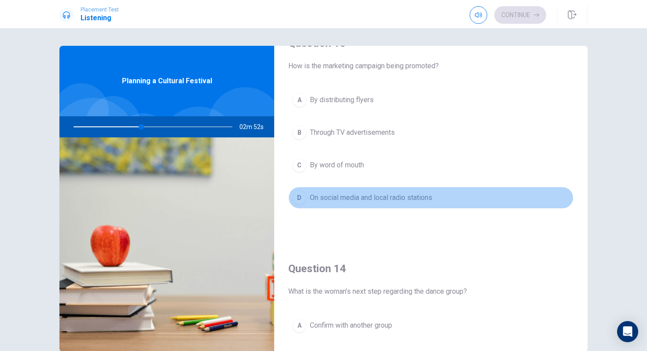
click at [382, 199] on span "On social media and local radio stations" at bounding box center [371, 197] width 122 height 11
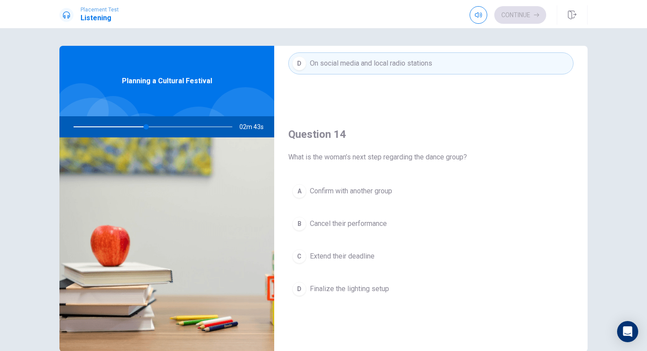
scroll to position [617, 0]
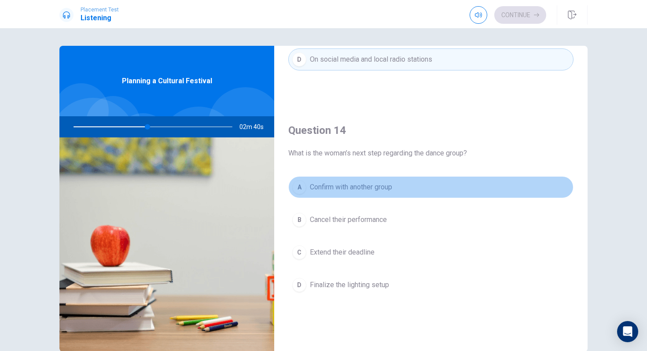
click at [384, 187] on span "Confirm with another group" at bounding box center [351, 187] width 82 height 11
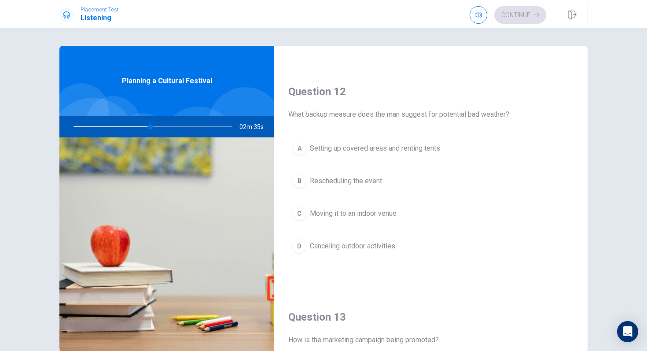
scroll to position [202, 0]
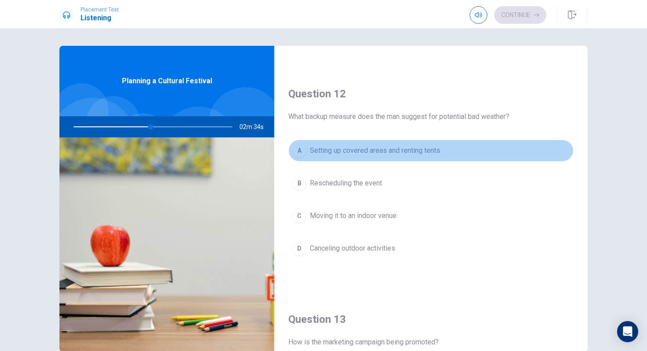
click at [380, 151] on span "Setting up covered areas and renting tents" at bounding box center [375, 150] width 130 height 11
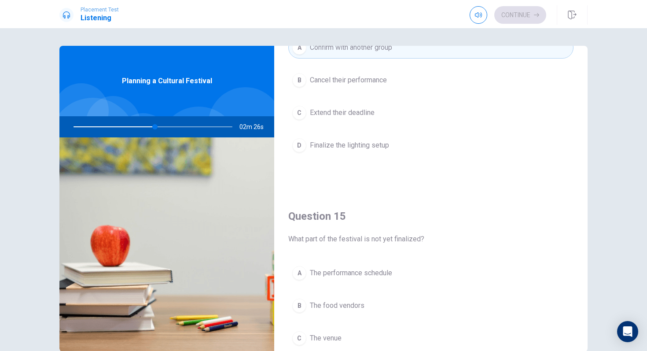
scroll to position [821, 0]
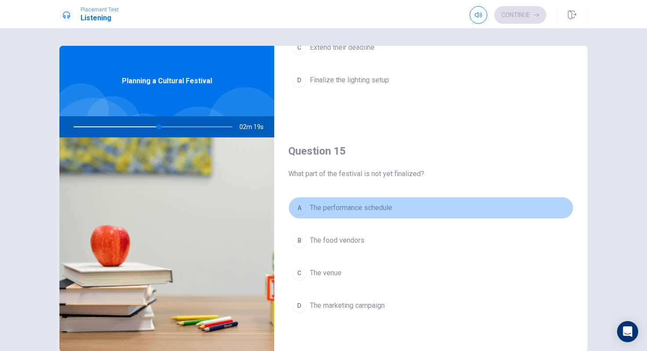
click at [374, 205] on span "The performance schedule" at bounding box center [351, 208] width 82 height 11
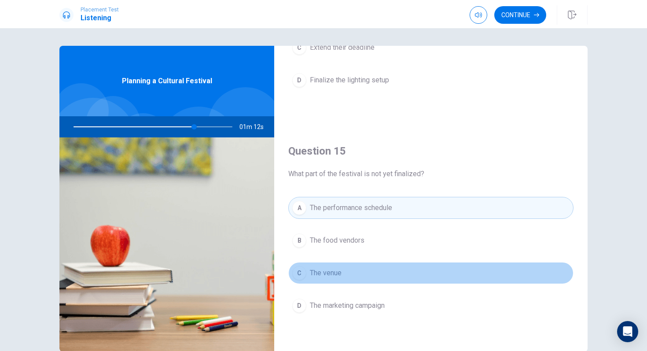
click at [351, 273] on button "C The venue" at bounding box center [430, 273] width 285 height 22
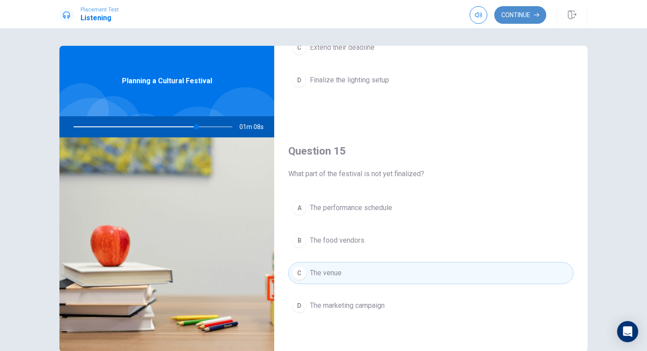
click at [521, 11] on button "Continue" at bounding box center [521, 15] width 52 height 18
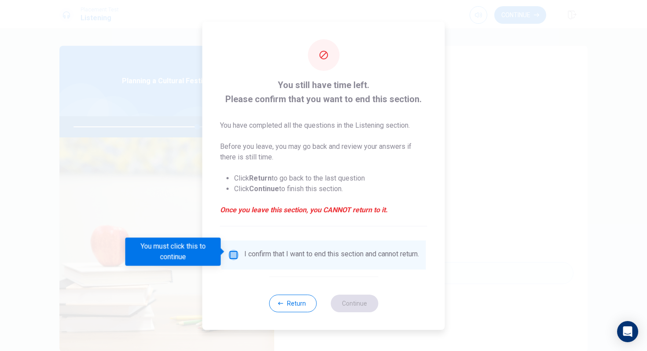
click at [233, 250] on input "You must click this to continue" at bounding box center [234, 255] width 11 height 11
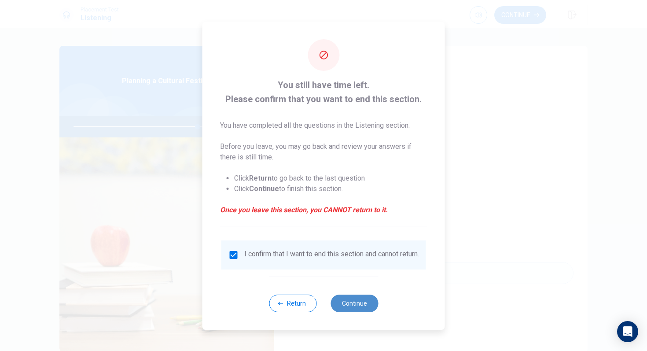
click at [351, 303] on button "Continue" at bounding box center [355, 304] width 48 height 18
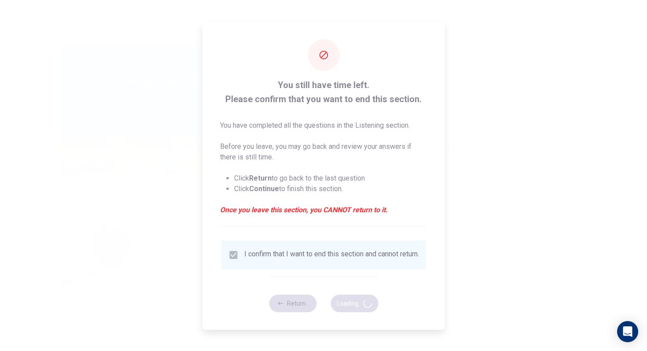
type input "79"
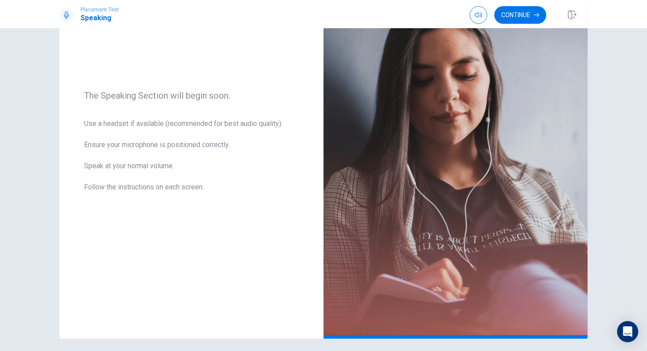
scroll to position [94, 0]
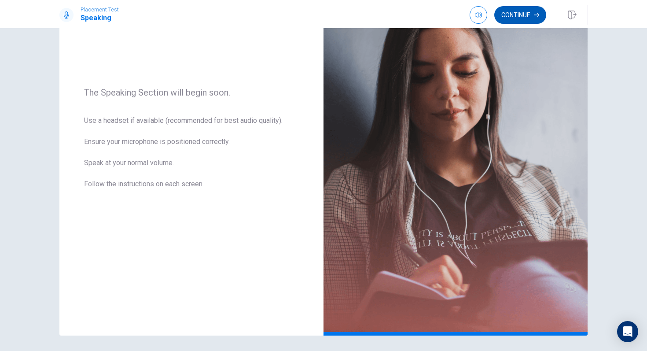
click at [510, 16] on button "Continue" at bounding box center [521, 15] width 52 height 18
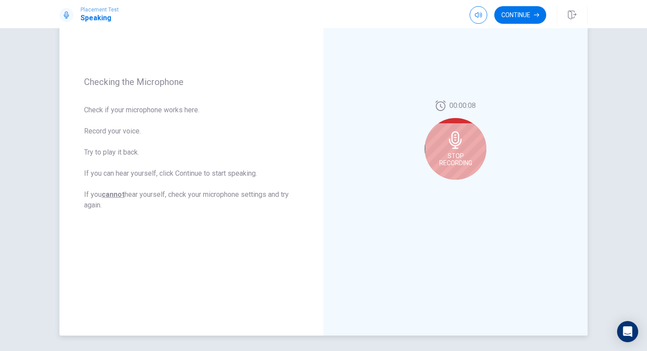
click at [459, 159] on span "Stop Recording" at bounding box center [456, 159] width 33 height 14
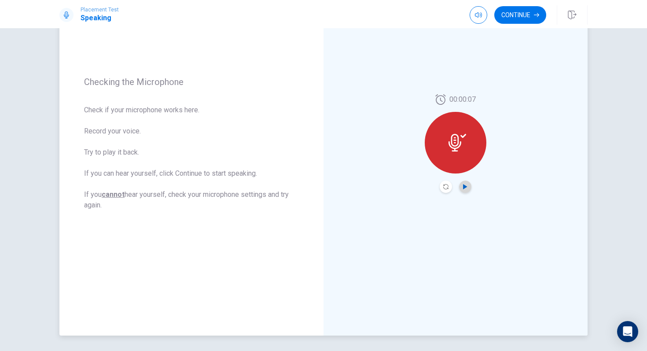
click at [465, 185] on icon "Play Audio" at bounding box center [465, 186] width 5 height 5
click at [465, 188] on icon "Play Audio" at bounding box center [465, 186] width 4 height 5
click at [465, 188] on icon "Pause Audio" at bounding box center [465, 186] width 5 height 5
click at [515, 17] on button "Continue" at bounding box center [521, 15] width 52 height 18
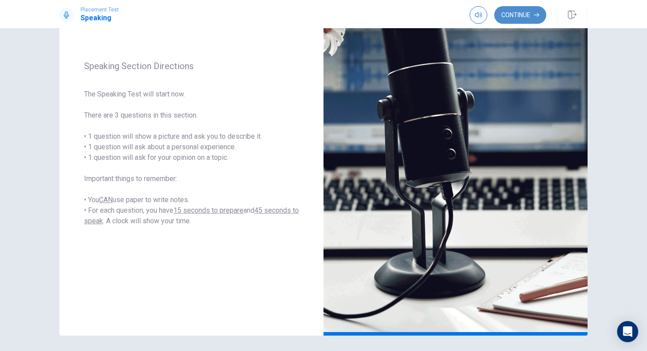
click at [513, 14] on button "Continue" at bounding box center [521, 15] width 52 height 18
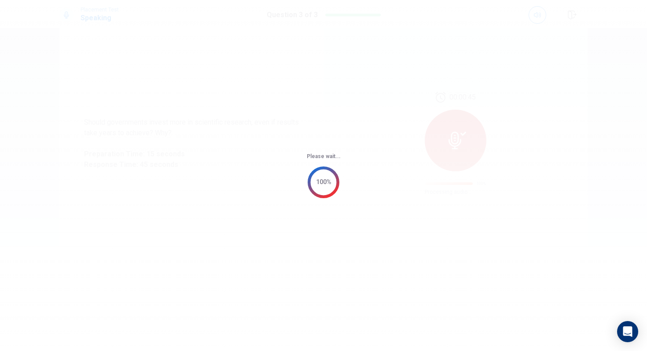
scroll to position [0, 0]
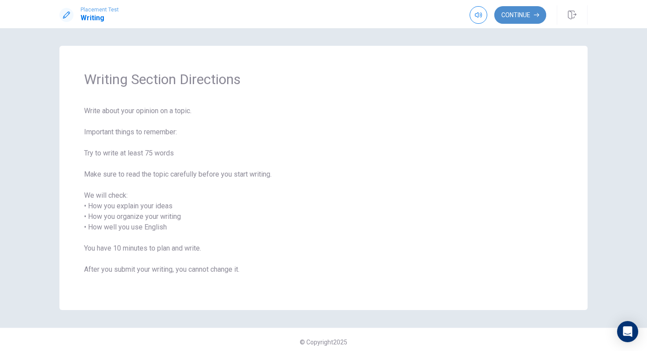
click at [521, 13] on button "Continue" at bounding box center [521, 15] width 52 height 18
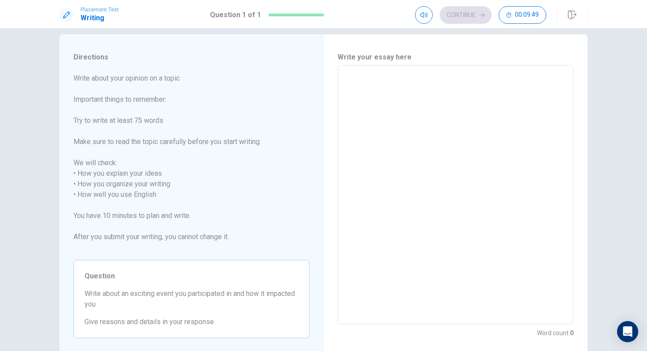
scroll to position [11, 0]
click at [385, 108] on textarea at bounding box center [456, 196] width 224 height 244
type textarea "A"
type textarea "x"
type textarea "An"
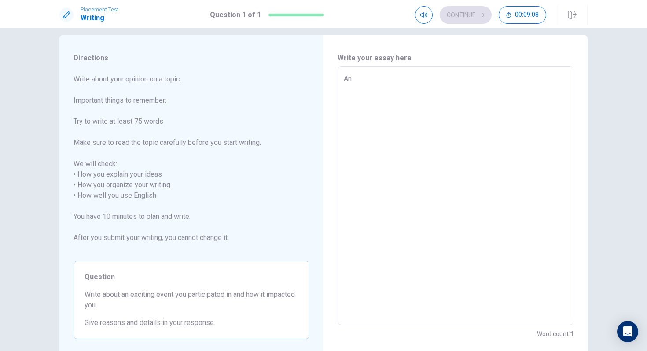
type textarea "x"
type textarea "An"
type textarea "x"
type textarea "An e"
type textarea "x"
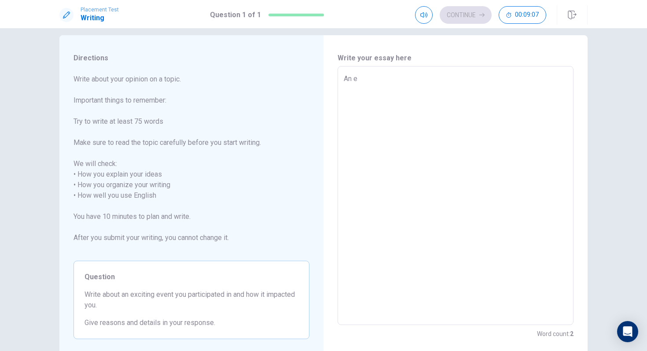
type textarea "An ex"
type textarea "x"
type textarea "An exi"
type textarea "x"
type textarea "An exit"
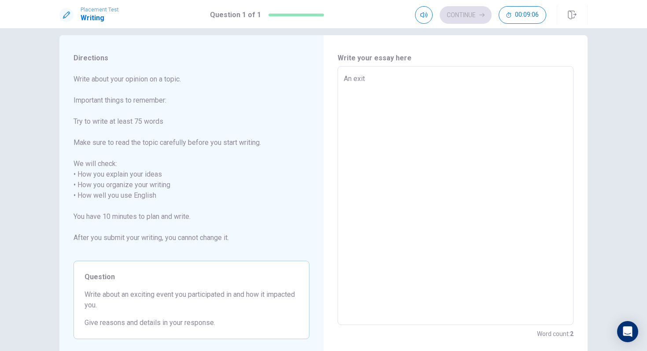
type textarea "x"
type textarea "An exiti"
type textarea "x"
type textarea "An exitin"
type textarea "x"
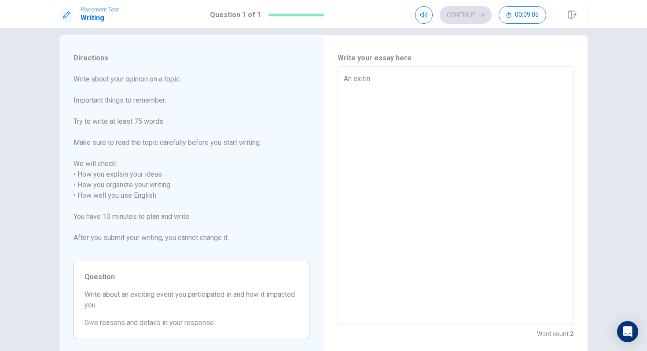
type textarea "An exiting"
type textarea "x"
type textarea "An exitin"
type textarea "x"
type textarea "An exiti"
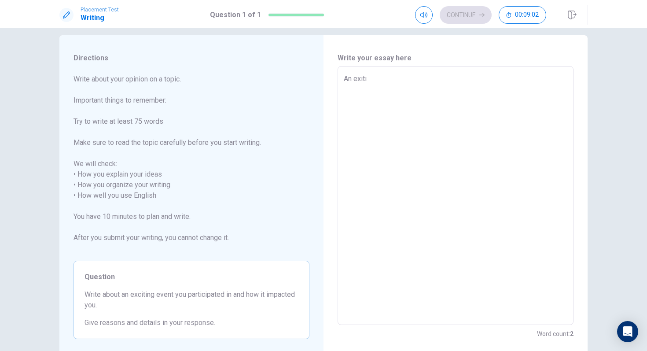
type textarea "x"
type textarea "An exit"
type textarea "x"
type textarea "An exi"
type textarea "x"
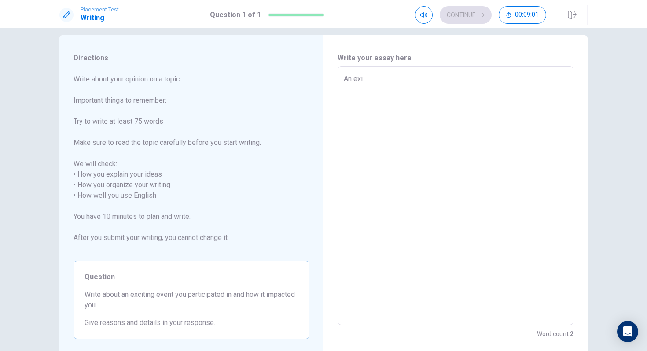
type textarea "An ex"
type textarea "x"
type textarea "An exc"
type textarea "x"
type textarea "An exci"
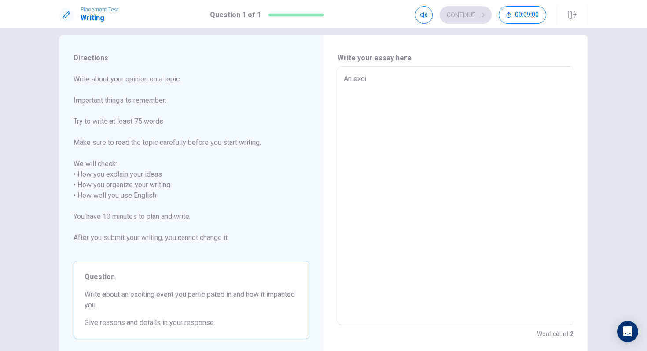
type textarea "x"
type textarea "An excit"
type textarea "x"
type textarea "An exciti"
type textarea "x"
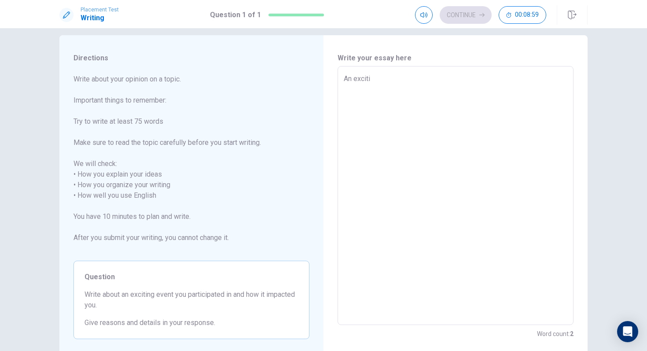
type textarea "An excitin"
type textarea "x"
type textarea "An exciting"
type textarea "x"
type textarea "An exciting"
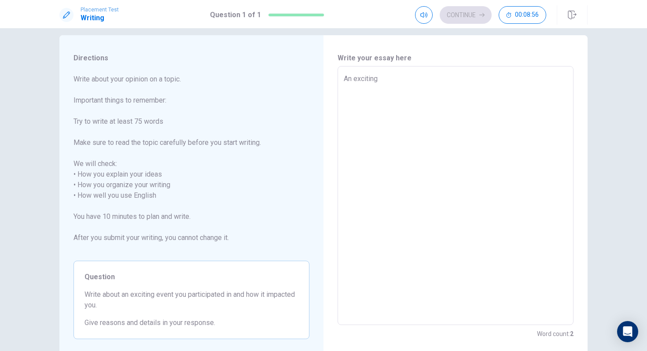
type textarea "x"
type textarea "An exciting e"
type textarea "x"
type textarea "An exciting ev"
type textarea "x"
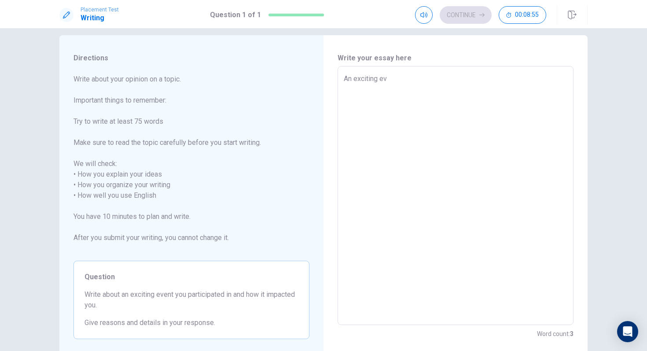
type textarea "An exciting eve"
type textarea "x"
type textarea "An exciting even"
type textarea "x"
type textarea "An exciting event"
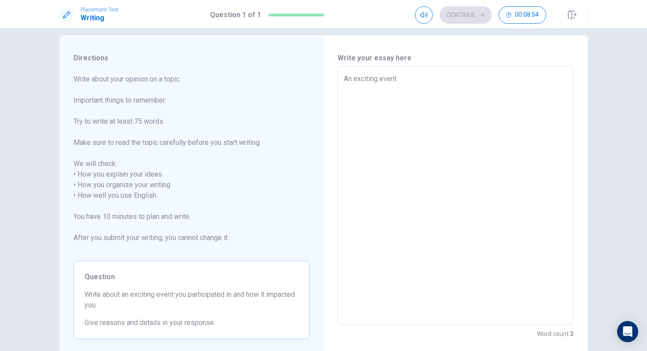
type textarea "x"
type textarea "An exciting event"
type textarea "x"
type textarea "An exciting event I"
type textarea "x"
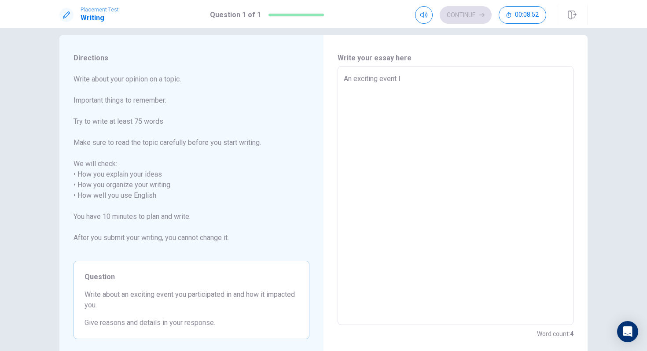
type textarea "An exciting event I"
type textarea "x"
type textarea "An exciting event I p"
type textarea "x"
type textarea "An exciting event I [GEOGRAPHIC_DATA]"
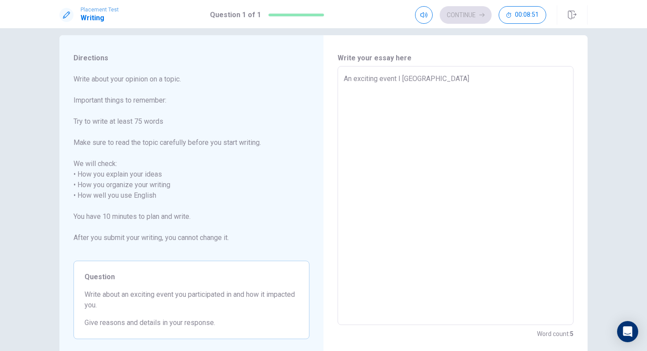
type textarea "x"
type textarea "An exciting event I par"
type textarea "x"
type textarea "An exciting event I part"
type textarea "x"
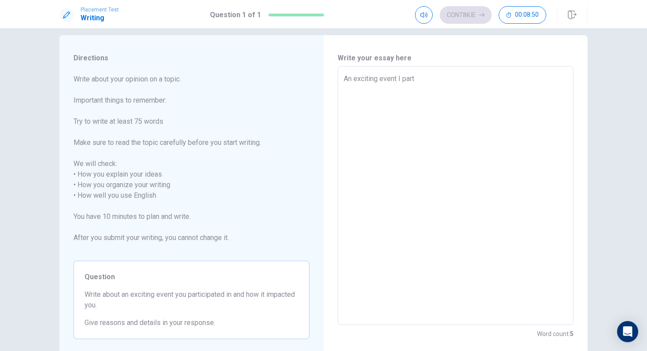
type textarea "An exciting event I parti"
type textarea "x"
type textarea "An exciting event I partic"
type textarea "x"
type textarea "An exciting event I partici"
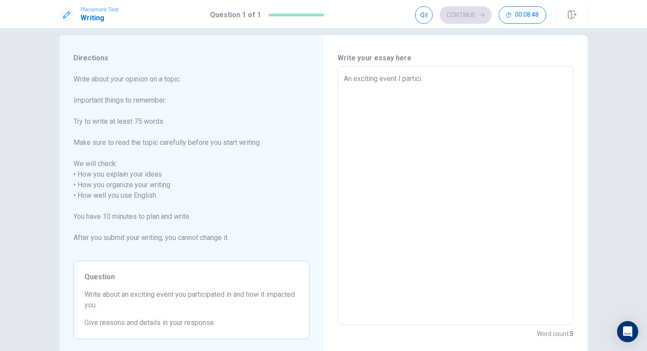
type textarea "x"
type textarea "An exciting event I particip"
type textarea "x"
type textarea "An exciting event I participa"
type textarea "x"
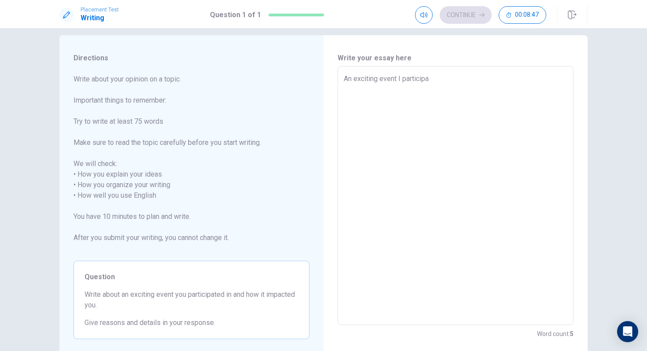
type textarea "An exciting event I participat"
type textarea "x"
type textarea "An exciting event I participate"
type textarea "x"
type textarea "An exciting event I participated"
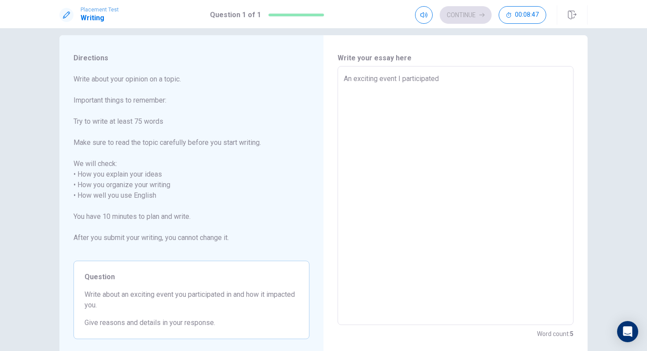
type textarea "x"
type textarea "An exciting event I participated"
type textarea "x"
type textarea "An exciting event I participated w"
type textarea "x"
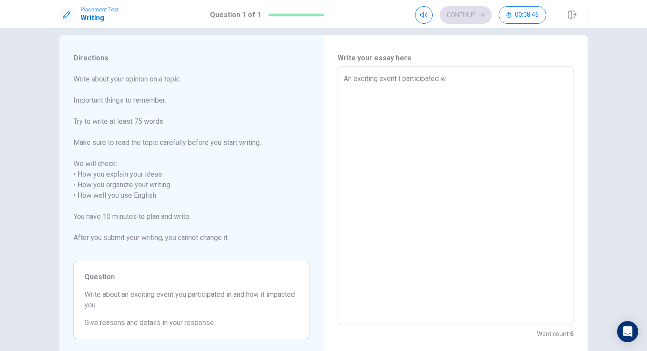
type textarea "An exciting event I participated wa"
type textarea "x"
type textarea "An exciting event I participated was"
type textarea "x"
type textarea "An exciting event I participated was"
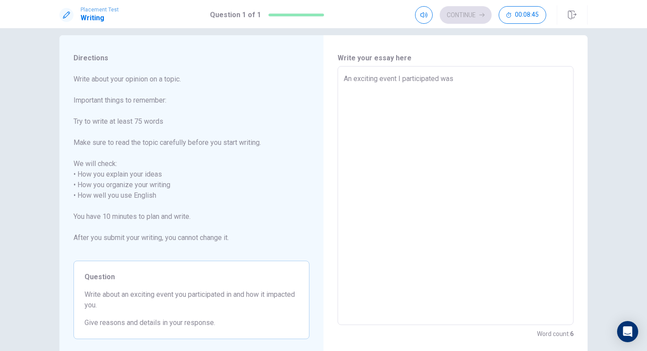
type textarea "x"
type textarea "An exciting event I participated was m"
type textarea "x"
type textarea "An exciting event I participated was my"
type textarea "x"
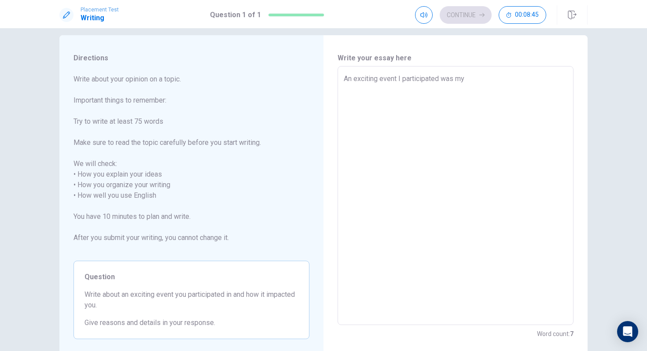
type textarea "An exciting event I participated was my"
type textarea "x"
type textarea "An exciting event I participated was my t"
type textarea "x"
type textarea "An exciting event I participated was my tr"
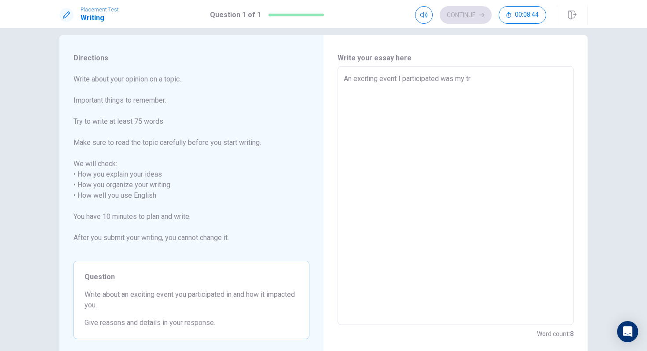
type textarea "x"
type textarea "An exciting event I participated was my tri"
type textarea "x"
type textarea "An exciting event I participated was my trip"
type textarea "x"
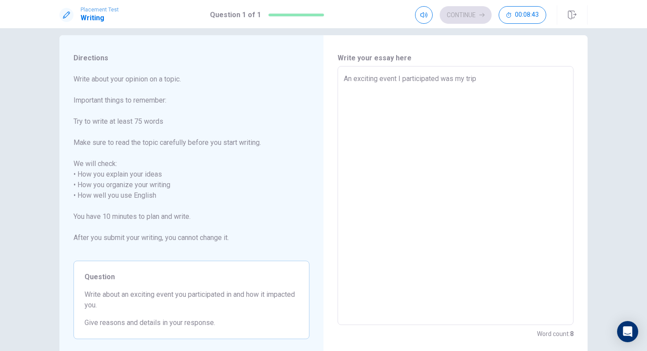
type textarea "An exciting event I participated was my trip"
type textarea "x"
type textarea "An exciting event I participated was my trip t"
type textarea "x"
type textarea "An exciting event I participated was my trip to"
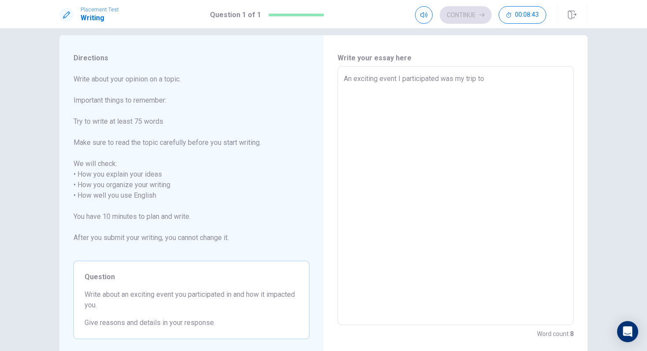
type textarea "x"
type textarea "An exciting event I participated was my trip to"
type textarea "x"
type textarea "An exciting event I participated was my trip to C"
type textarea "x"
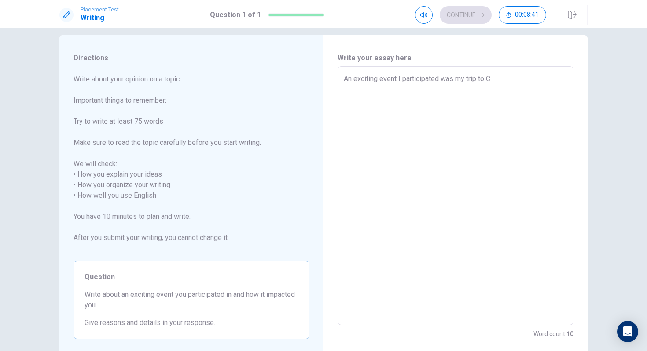
type textarea "An exciting event I participated was my trip to [GEOGRAPHIC_DATA]"
type textarea "x"
type textarea "An exciting event I participated was my trip to Can"
type textarea "x"
type textarea "An exciting event I participated was my trip to [GEOGRAPHIC_DATA]"
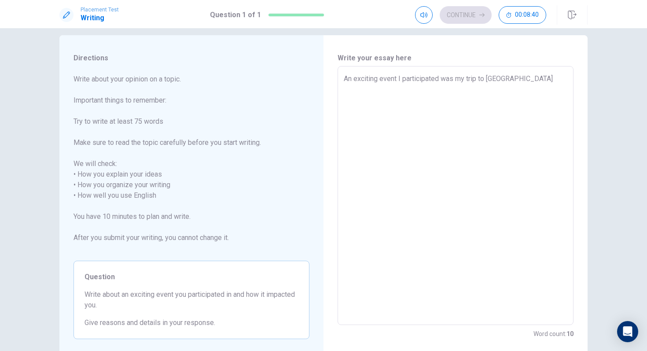
type textarea "x"
type textarea "An exciting event I participated was my trip to [GEOGRAPHIC_DATA]"
type textarea "x"
type textarea "An exciting event I participated was my trip to [GEOGRAPHIC_DATA]"
type textarea "x"
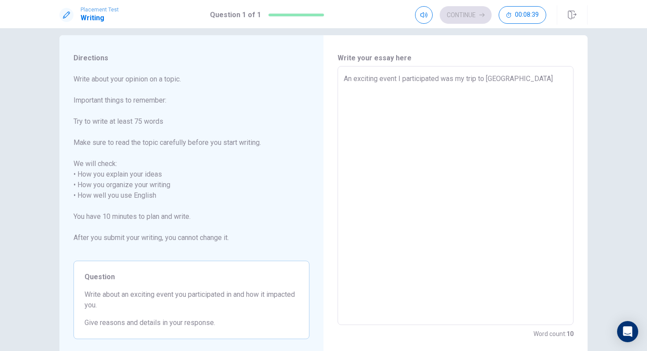
type textarea "An exciting event I participated was my trip to [GEOGRAPHIC_DATA]."
type textarea "x"
type textarea "An exciting event I participated was my trip to [GEOGRAPHIC_DATA]."
type textarea "x"
type textarea "An exciting event I participated was my trip to [GEOGRAPHIC_DATA]. I"
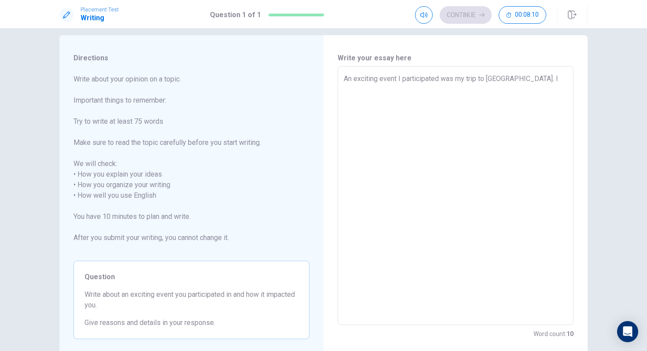
type textarea "x"
type textarea "An exciting event I participated was my trip to [GEOGRAPHIC_DATA]. I"
type textarea "x"
type textarea "An exciting event I participated was my trip to [GEOGRAPHIC_DATA]. I w"
type textarea "x"
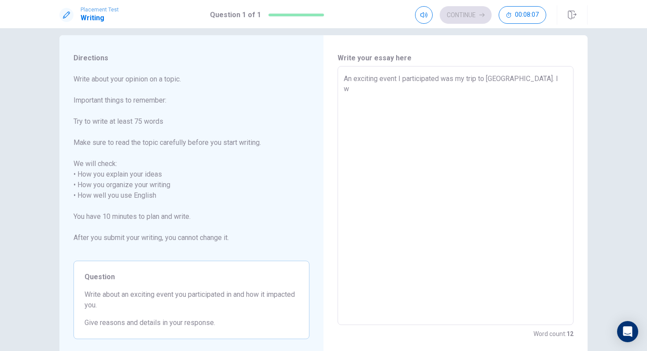
type textarea "An exciting event I participated was my trip to [GEOGRAPHIC_DATA]. I we"
type textarea "x"
type textarea "An exciting event I participated was my trip to [GEOGRAPHIC_DATA]. I wen"
type textarea "x"
type textarea "An exciting event I participated was my trip to [GEOGRAPHIC_DATA]. I went"
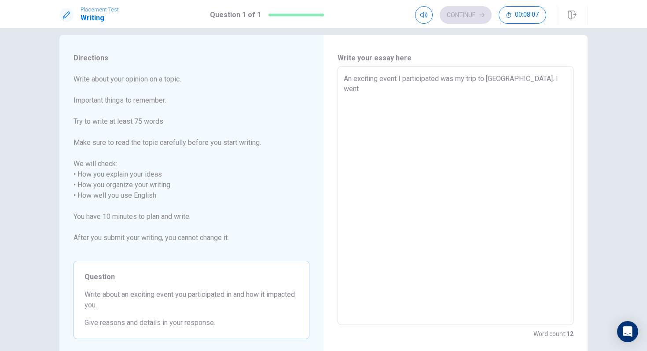
type textarea "x"
type textarea "An exciting event I participated was my trip to [GEOGRAPHIC_DATA]. I went"
type textarea "x"
type textarea "An exciting event I participated was my trip to [GEOGRAPHIC_DATA]. I went t"
type textarea "x"
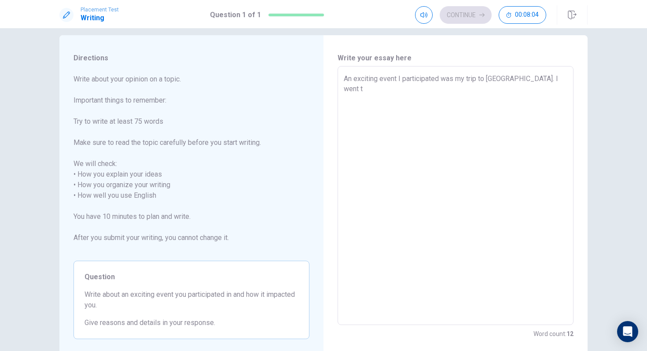
type textarea "An exciting event I participated was my trip to [GEOGRAPHIC_DATA]. I went to"
type textarea "x"
type textarea "An exciting event I participated was my trip to [GEOGRAPHIC_DATA]. I went to"
type textarea "x"
type textarea "An exciting event I participated was my trip to [GEOGRAPHIC_DATA]. I went to C"
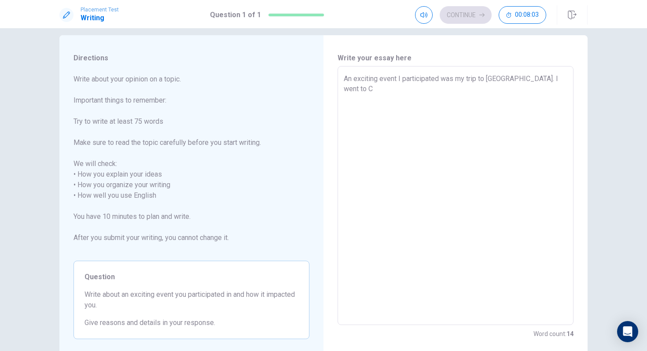
type textarea "x"
type textarea "An exciting event I participated was my trip to [GEOGRAPHIC_DATA]. I went to [G…"
type textarea "x"
type textarea "An exciting event I participated was my trip to [GEOGRAPHIC_DATA]. I went to [G…"
type textarea "x"
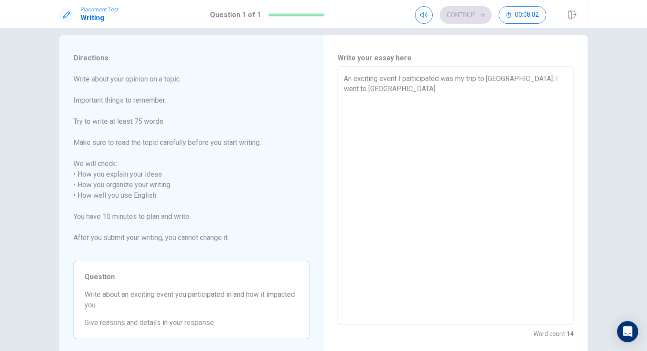
type textarea "An exciting event I participated was my trip to [GEOGRAPHIC_DATA]. I went to [G…"
type textarea "x"
type textarea "An exciting event I participated was my trip to [GEOGRAPHIC_DATA]. I went to [G…"
type textarea "x"
type textarea "An exciting event I participated was my trip to [GEOGRAPHIC_DATA]. I went to [G…"
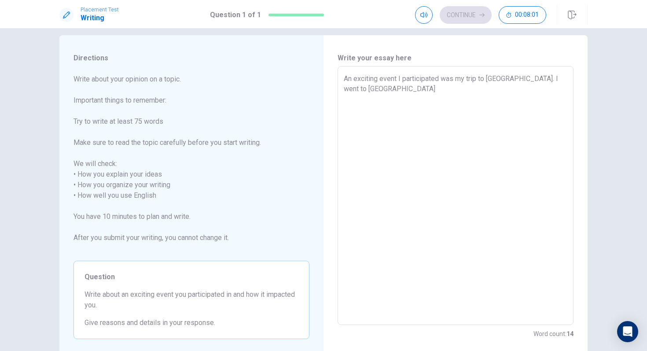
type textarea "x"
type textarea "An exciting event I participated was my trip to [GEOGRAPHIC_DATA]. I went to [G…"
type textarea "x"
type textarea "An exciting event I participated was my trip to [GEOGRAPHIC_DATA]. I went to [G…"
type textarea "x"
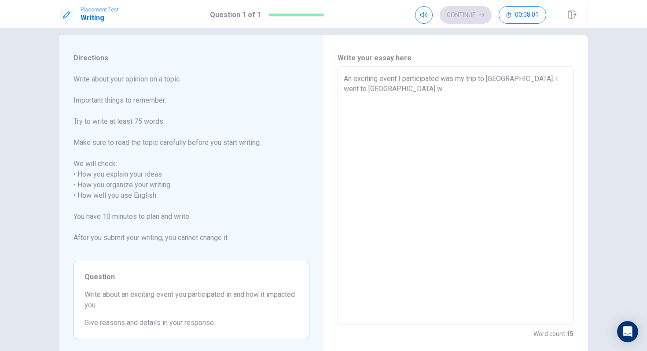
type textarea "An exciting event I participated was my trip to [GEOGRAPHIC_DATA]. I went to [G…"
type textarea "x"
type textarea "An exciting event I participated was my trip to [GEOGRAPHIC_DATA]. I went to [G…"
type textarea "x"
type textarea "An exciting event I participated was my trip to [GEOGRAPHIC_DATA]. I went to [G…"
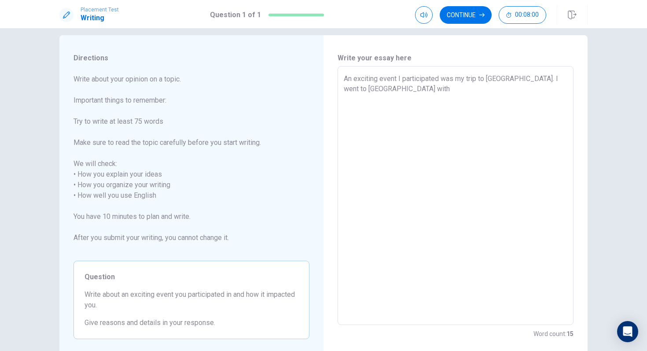
type textarea "x"
type textarea "An exciting event I participated was my trip to [GEOGRAPHIC_DATA]. I went to [G…"
type textarea "x"
type textarea "An exciting event I participated was my trip to [GEOGRAPHIC_DATA]. I went to [G…"
type textarea "x"
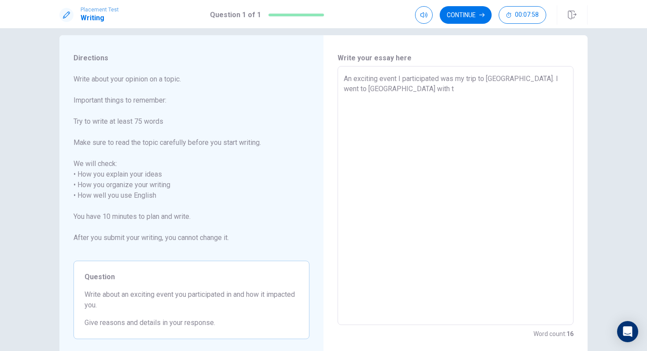
type textarea "An exciting event I participated was my trip to [GEOGRAPHIC_DATA]. I went to [G…"
type textarea "x"
type textarea "An exciting event I participated was my trip to [GEOGRAPHIC_DATA]. I went to [G…"
type textarea "x"
type textarea "An exciting event I participated was my trip to [GEOGRAPHIC_DATA]. I went to [G…"
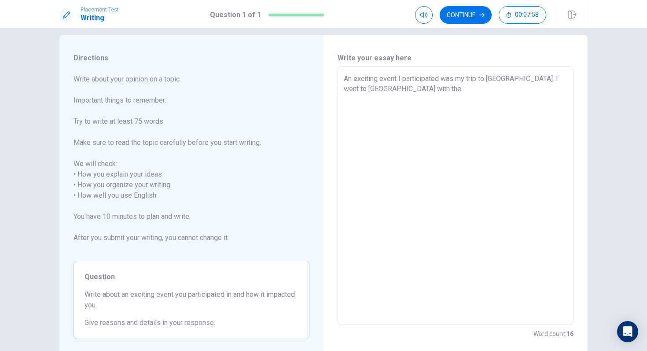
type textarea "x"
type textarea "An exciting event I participated was my trip to [GEOGRAPHIC_DATA]. I went to [G…"
type textarea "x"
type textarea "An exciting event I participated was my trip to [GEOGRAPHIC_DATA]. I went to [G…"
type textarea "x"
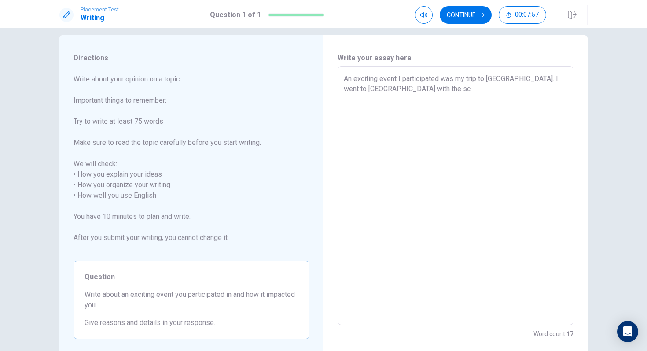
type textarea "An exciting event I participated was my trip to [GEOGRAPHIC_DATA]. I went to [G…"
type textarea "x"
type textarea "An exciting event I participated was my trip to [GEOGRAPHIC_DATA]. I went to [G…"
type textarea "x"
type textarea "An exciting event I participated was my trip to [GEOGRAPHIC_DATA]. I went to [G…"
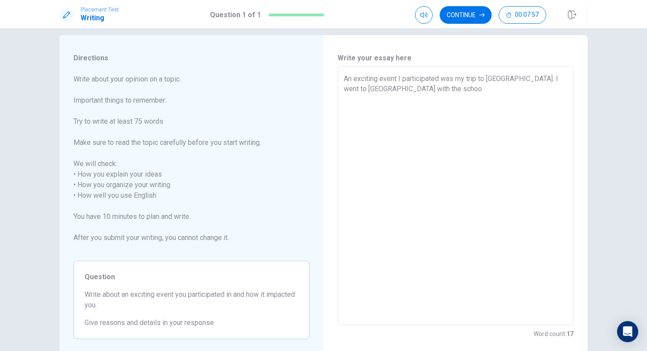
type textarea "x"
type textarea "An exciting event I participated was my trip to [GEOGRAPHIC_DATA]. I went to [G…"
drag, startPoint x: 514, startPoint y: 78, endPoint x: 524, endPoint y: 92, distance: 17.0
click at [524, 92] on textarea "An exciting event I participated was my trip to [GEOGRAPHIC_DATA]. I went to [G…" at bounding box center [456, 196] width 224 height 244
type textarea "x"
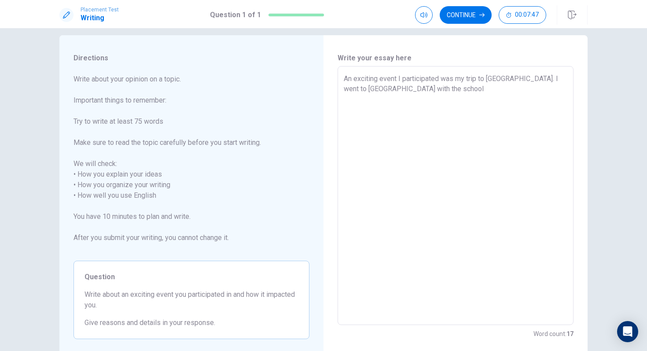
type textarea "An exciting event I participated was my trip to [GEOGRAPHIC_DATA]W"
click at [494, 89] on textarea "An exciting event I participated was my trip to [GEOGRAPHIC_DATA]. We spend 2 w…" at bounding box center [456, 196] width 224 height 244
click at [492, 88] on textarea "An exciting event I participated was my trip to [GEOGRAPHIC_DATA]. We spend 2 w…" at bounding box center [456, 196] width 224 height 244
click at [510, 90] on textarea "An exciting event I participated was my trip to [GEOGRAPHIC_DATA]. We spend 2 w…" at bounding box center [456, 196] width 224 height 244
click at [495, 89] on textarea "An exciting event I participated was my trip to [GEOGRAPHIC_DATA]. We spend 2 w…" at bounding box center [456, 196] width 224 height 244
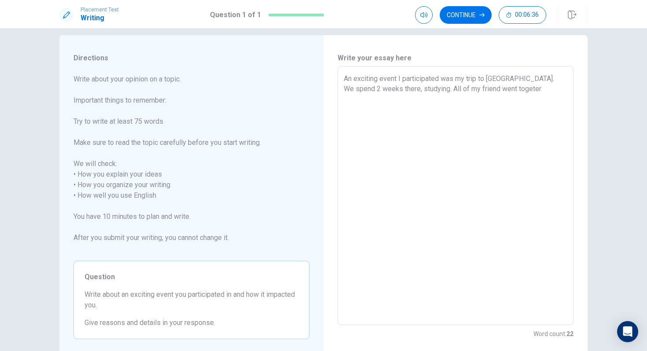
click at [499, 89] on textarea "An exciting event I participated was my trip to [GEOGRAPHIC_DATA]. We spend 2 w…" at bounding box center [456, 196] width 224 height 244
click at [509, 88] on textarea "An exciting event I participated was my trip to [GEOGRAPHIC_DATA]. We spend 2 w…" at bounding box center [456, 196] width 224 height 244
click at [529, 100] on textarea "An exciting event I participated was my trip to [GEOGRAPHIC_DATA]. We spend 2 w…" at bounding box center [456, 196] width 224 height 244
click at [547, 101] on textarea "An exciting event I participated was my trip to [GEOGRAPHIC_DATA]. We spend 2 w…" at bounding box center [456, 196] width 224 height 244
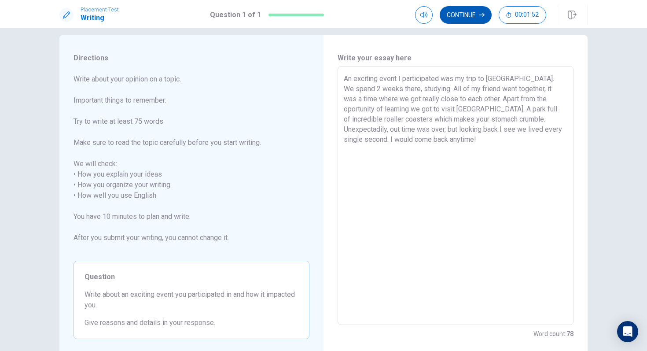
click at [473, 12] on button "Continue" at bounding box center [466, 15] width 52 height 18
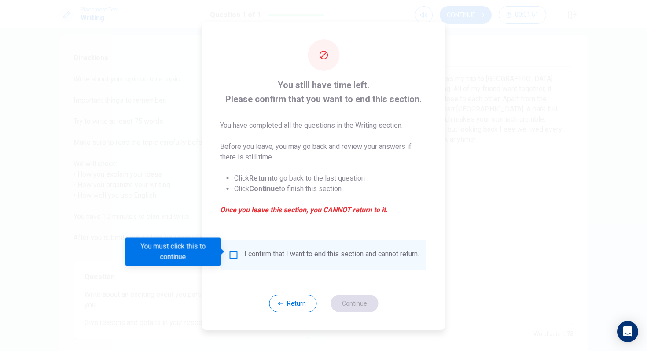
click at [233, 250] on input "You must click this to continue" at bounding box center [234, 255] width 11 height 11
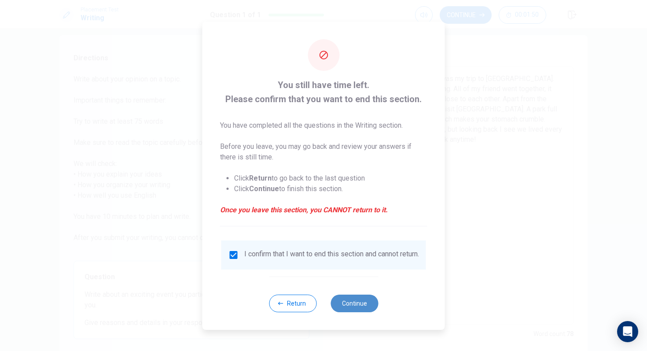
click at [362, 305] on button "Continue" at bounding box center [355, 304] width 48 height 18
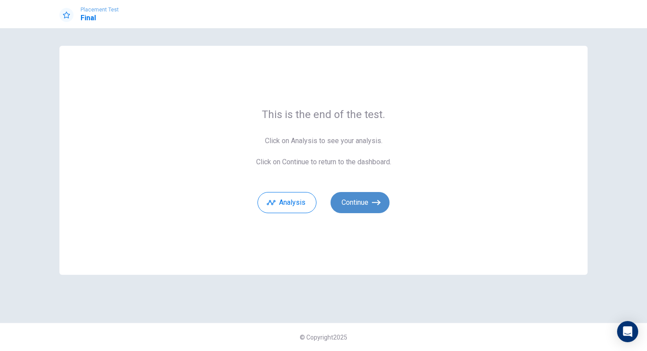
click at [362, 201] on button "Continue" at bounding box center [360, 202] width 59 height 21
